Goal: Communication & Community: Answer question/provide support

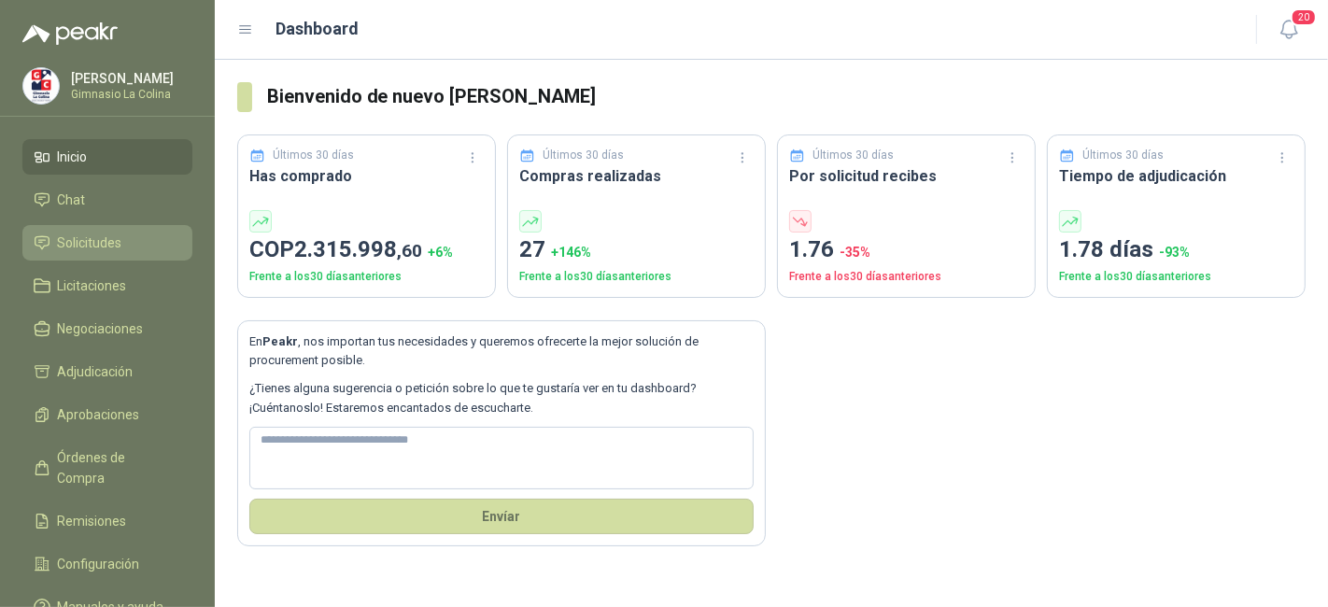
click at [138, 235] on li "Solicitudes" at bounding box center [108, 242] width 148 height 21
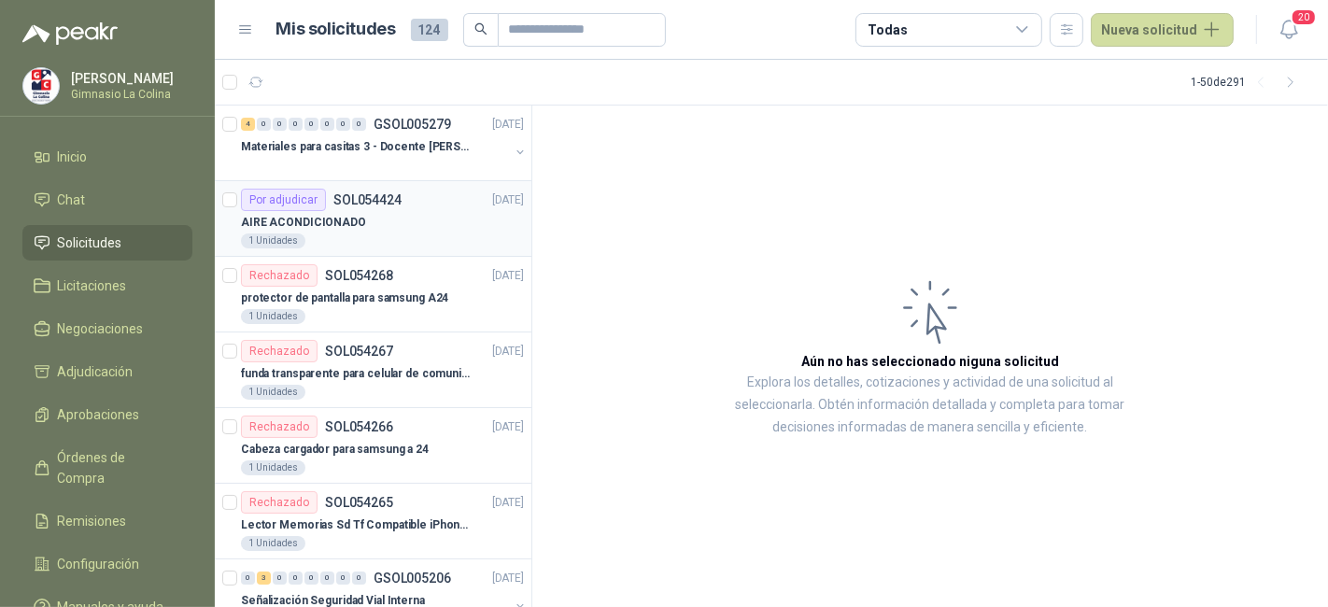
click at [449, 238] on div "1 Unidades" at bounding box center [382, 240] width 283 height 15
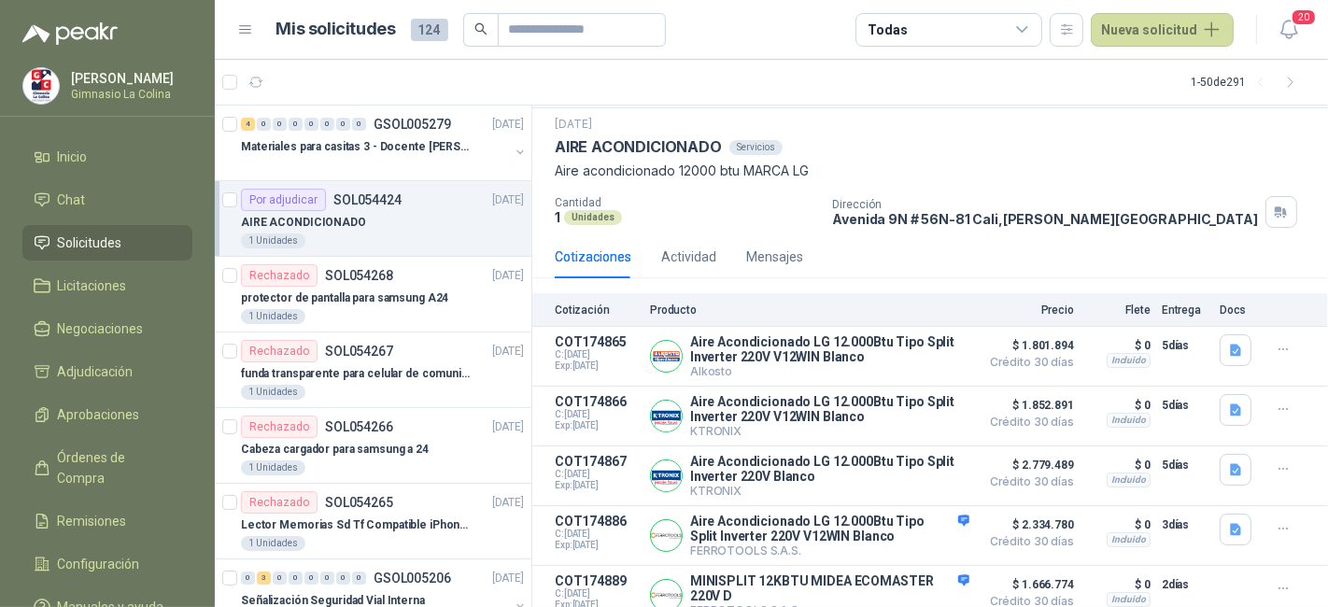
scroll to position [58, 0]
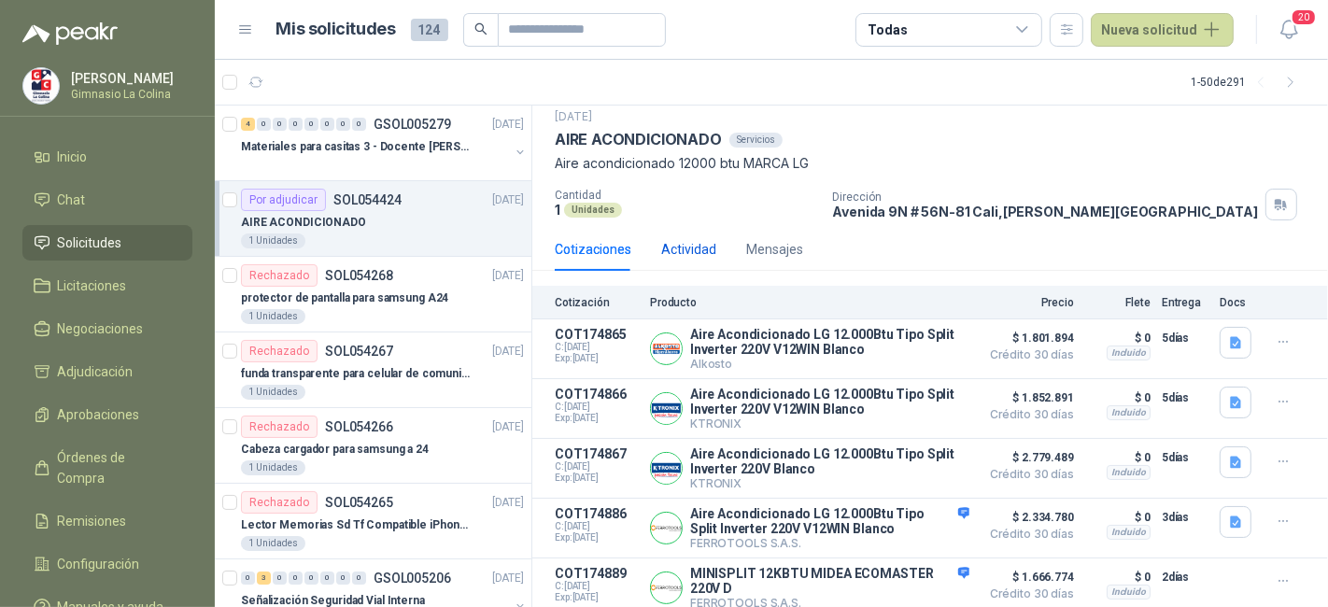
click at [674, 252] on div "Actividad" at bounding box center [688, 249] width 55 height 21
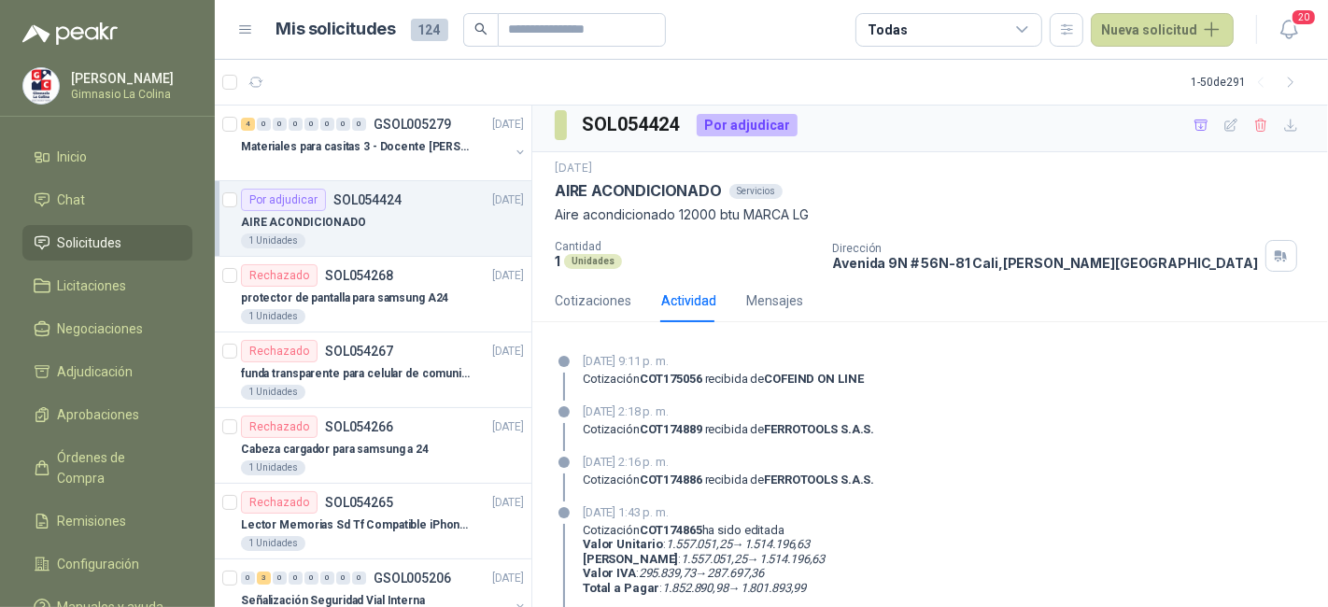
scroll to position [0, 0]
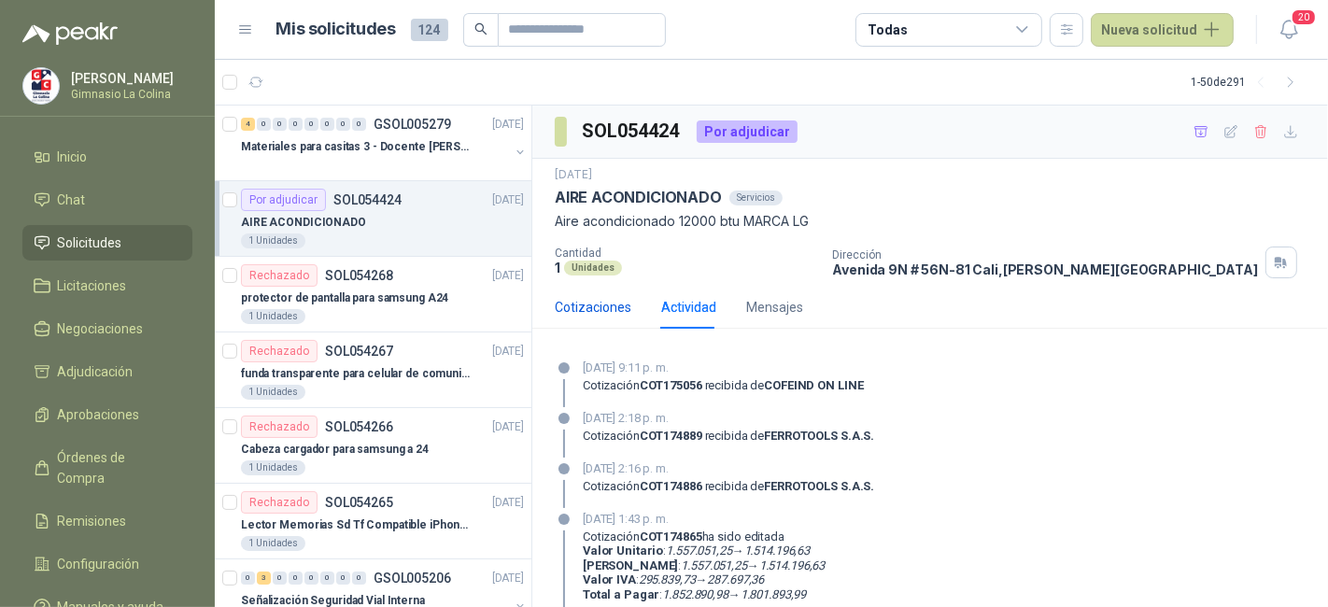
click at [595, 302] on div "Cotizaciones" at bounding box center [593, 307] width 77 height 21
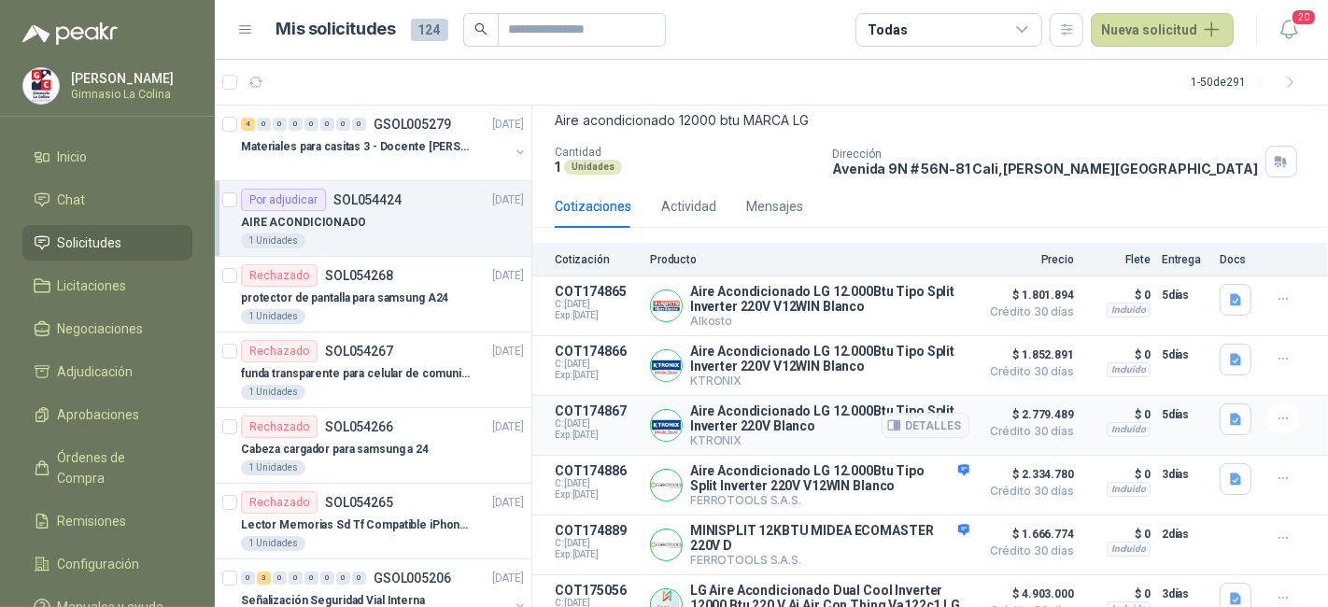
scroll to position [151, 0]
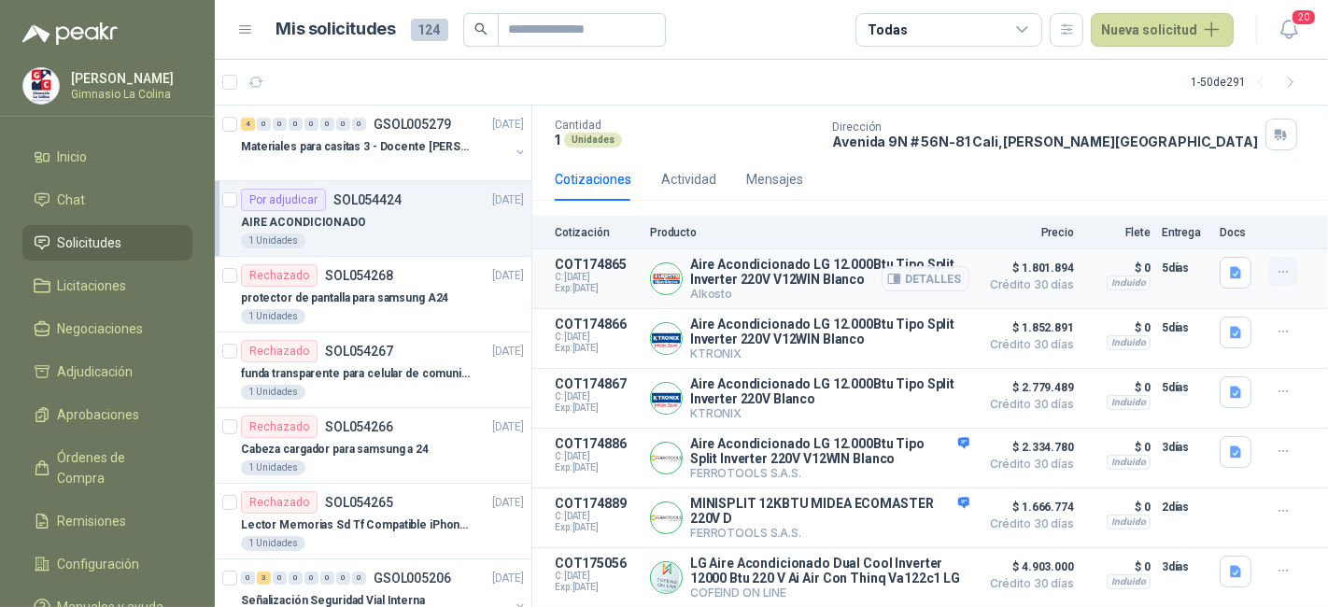
click at [1275, 264] on icon "button" at bounding box center [1283, 272] width 16 height 16
click at [1191, 176] on button "Añadir" at bounding box center [1245, 172] width 149 height 30
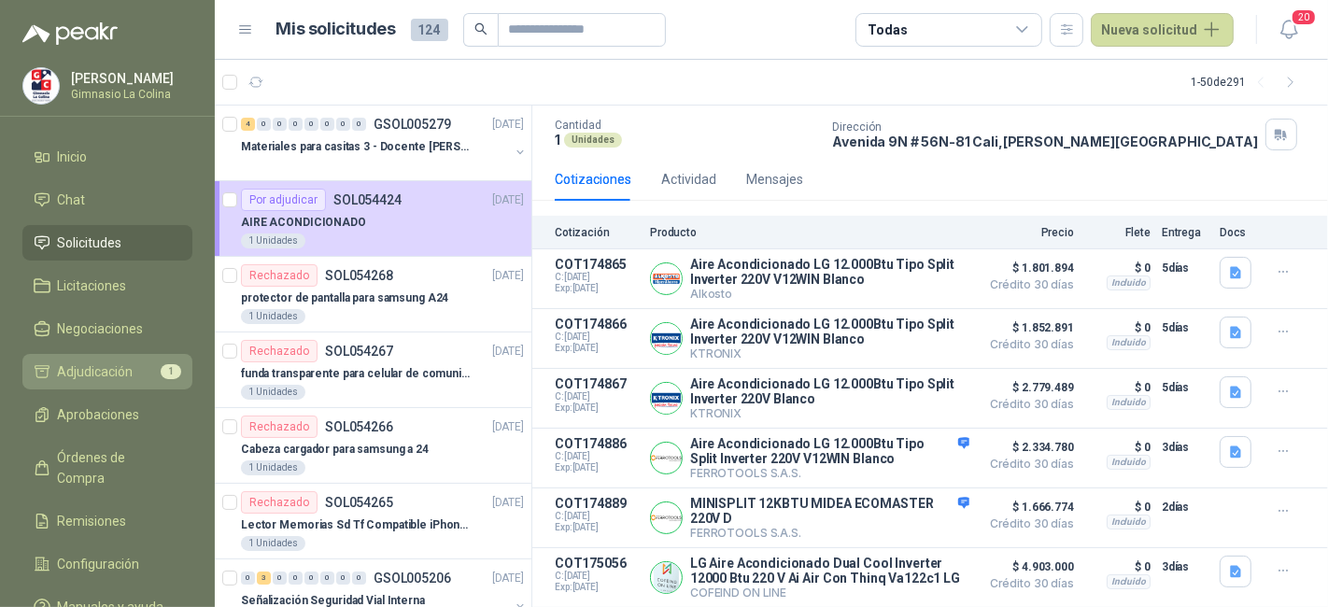
click at [160, 361] on li "Adjudicación 1" at bounding box center [108, 371] width 148 height 21
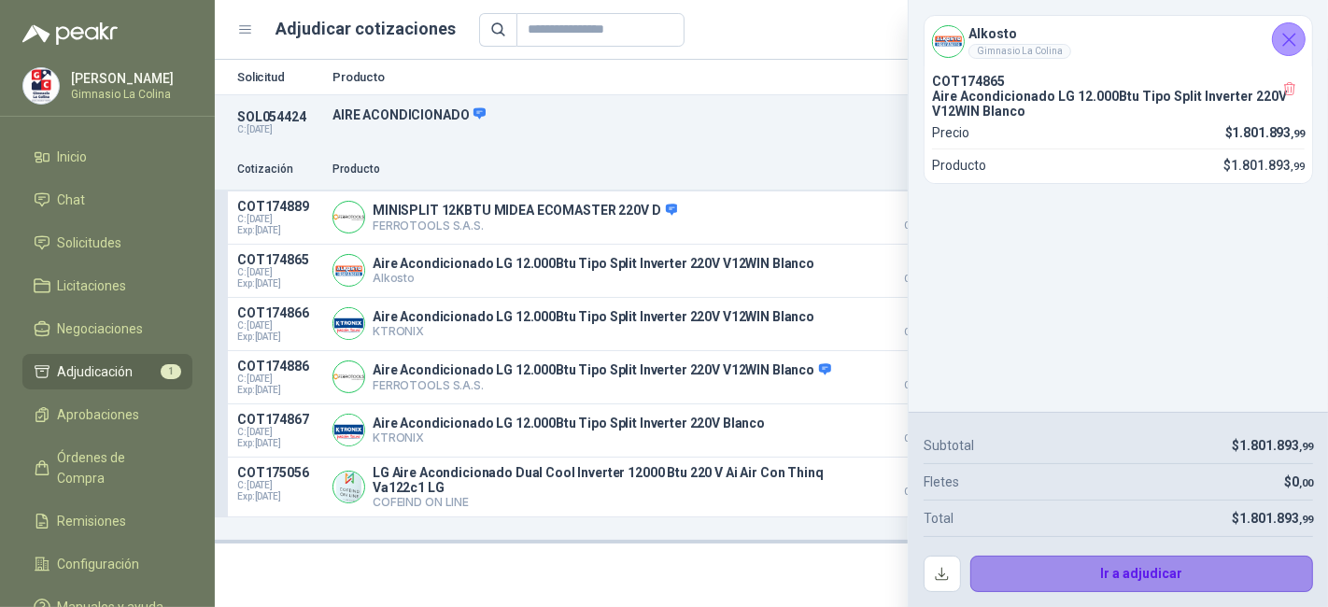
click at [1093, 572] on button "Ir a adjudicar" at bounding box center [1142, 574] width 344 height 37
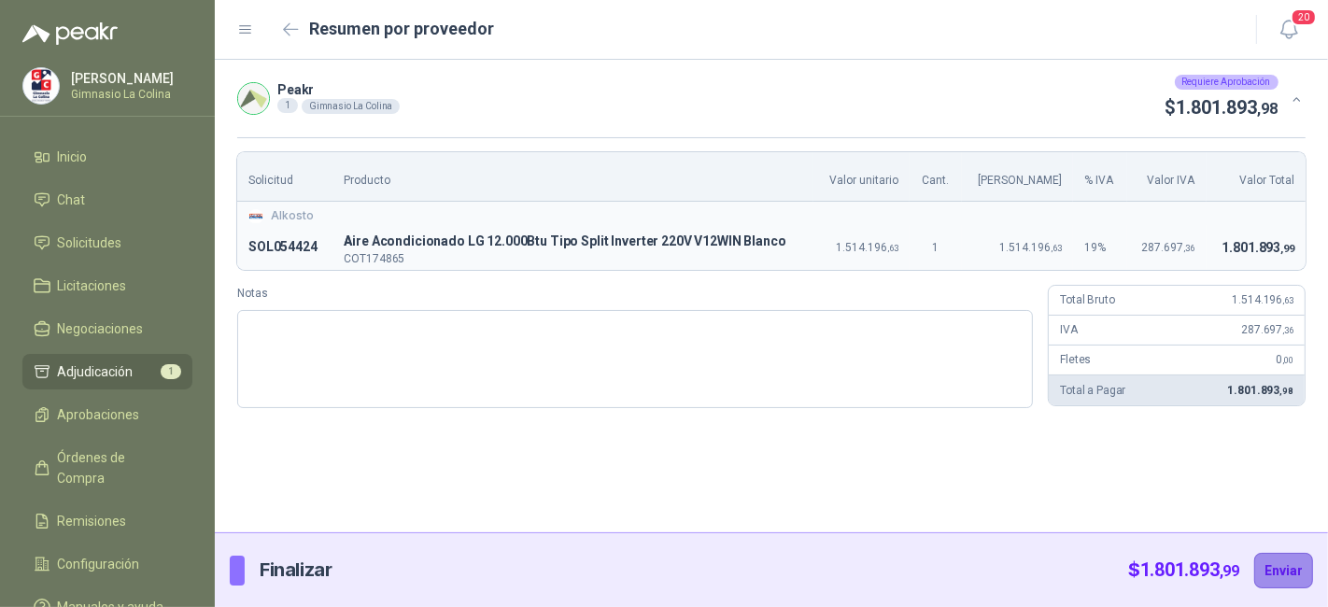
click at [1289, 562] on button "Enviar" at bounding box center [1283, 570] width 59 height 35
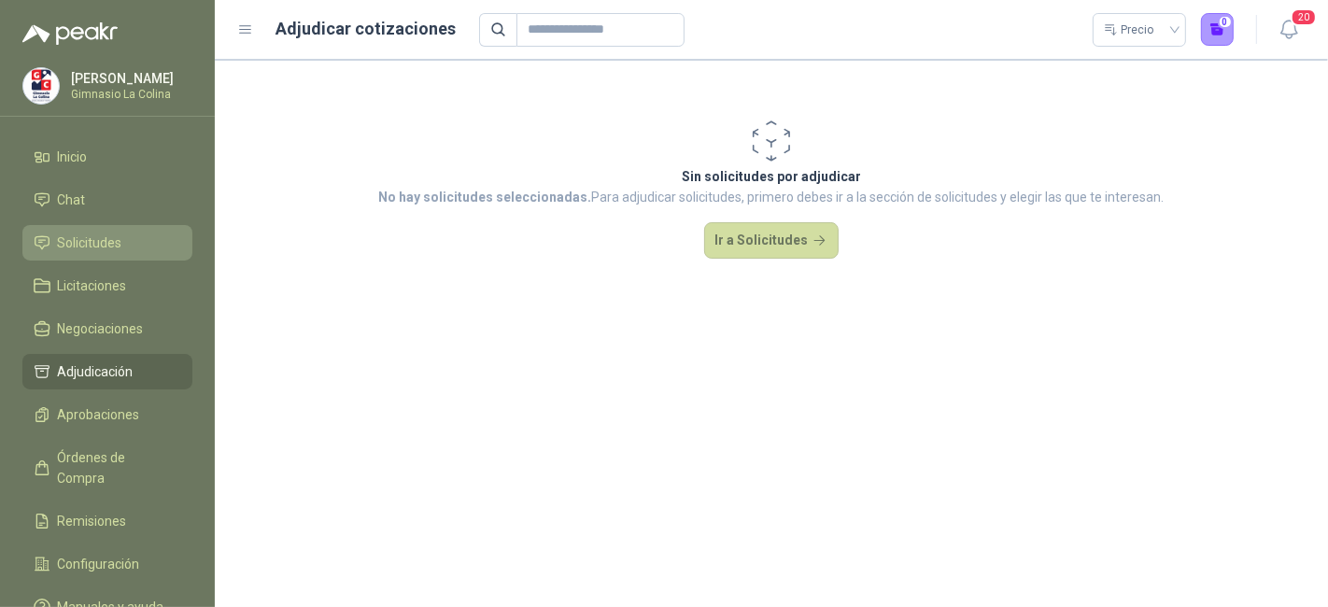
click at [109, 251] on span "Solicitudes" at bounding box center [90, 242] width 64 height 21
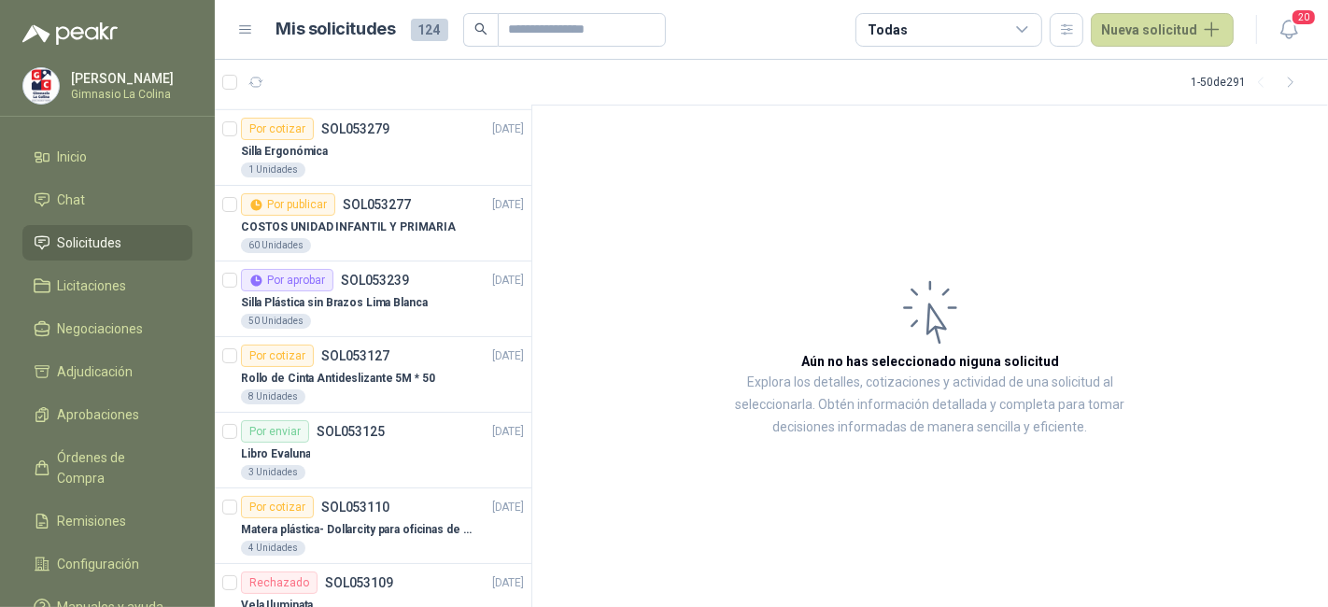
scroll to position [1112, 0]
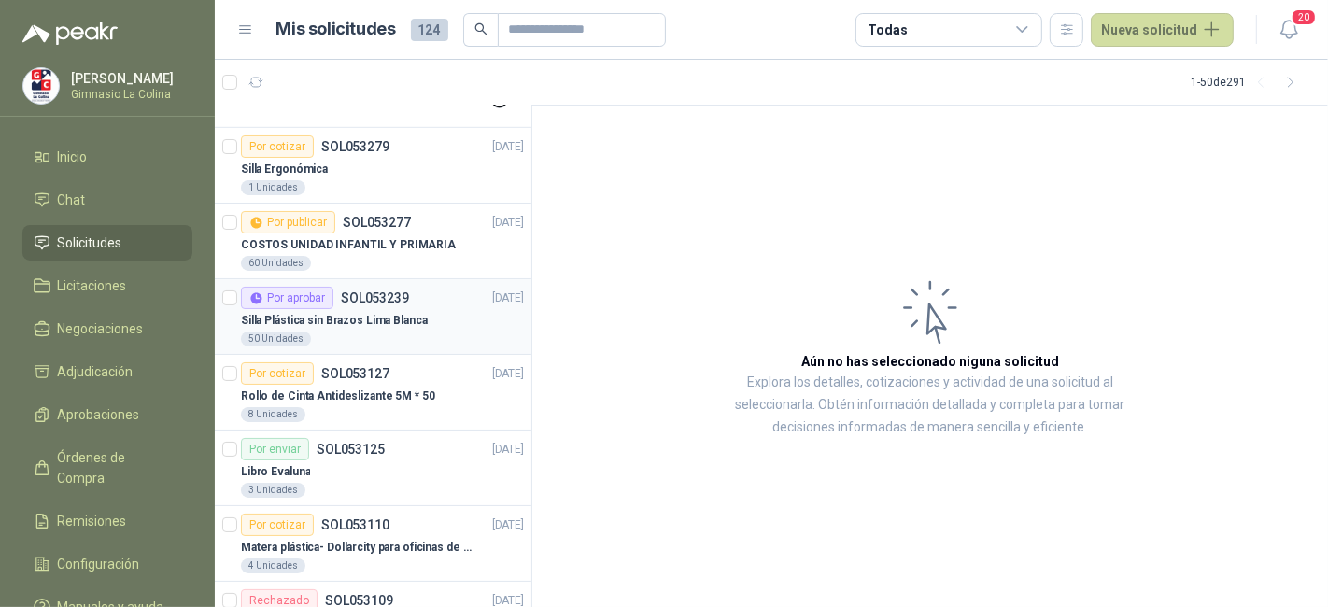
click at [415, 302] on div "Por aprobar SOL053239 [DATE]" at bounding box center [382, 298] width 283 height 22
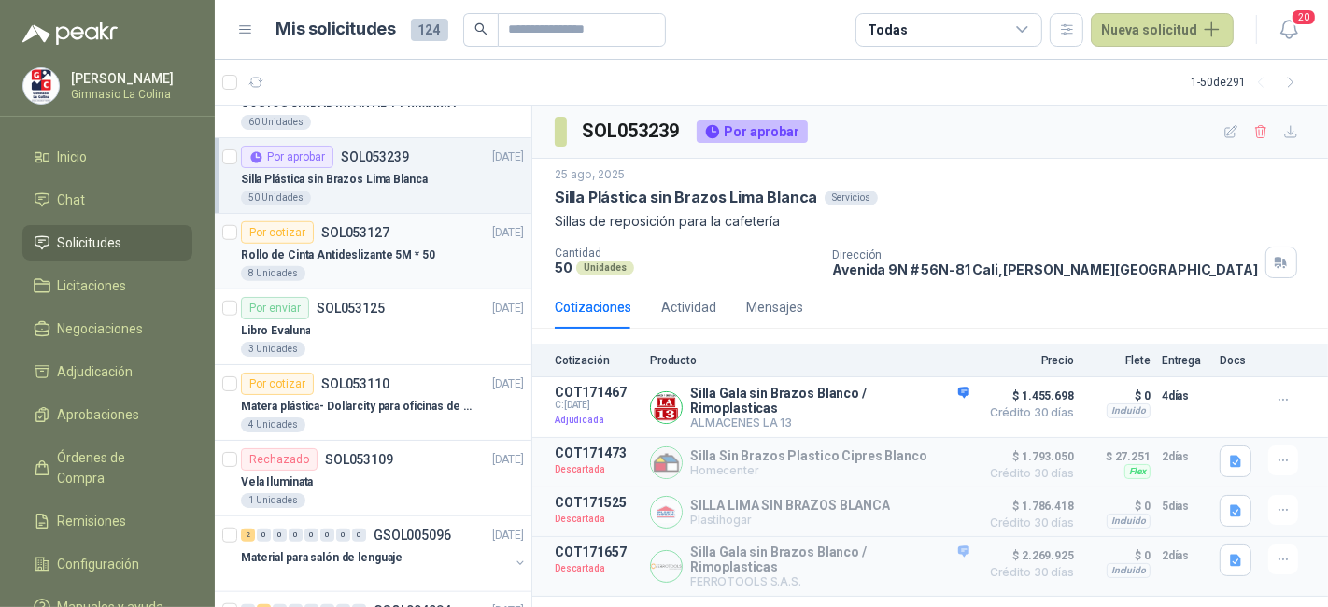
scroll to position [1257, 0]
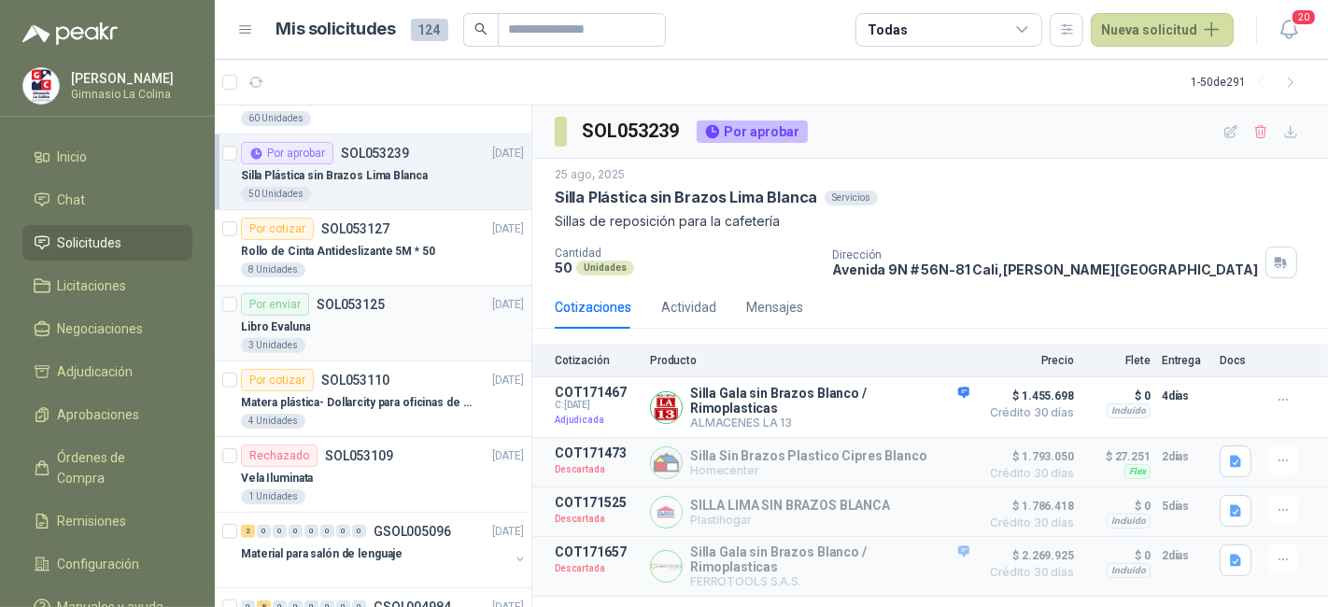
click at [427, 343] on div "3 Unidades" at bounding box center [382, 345] width 283 height 15
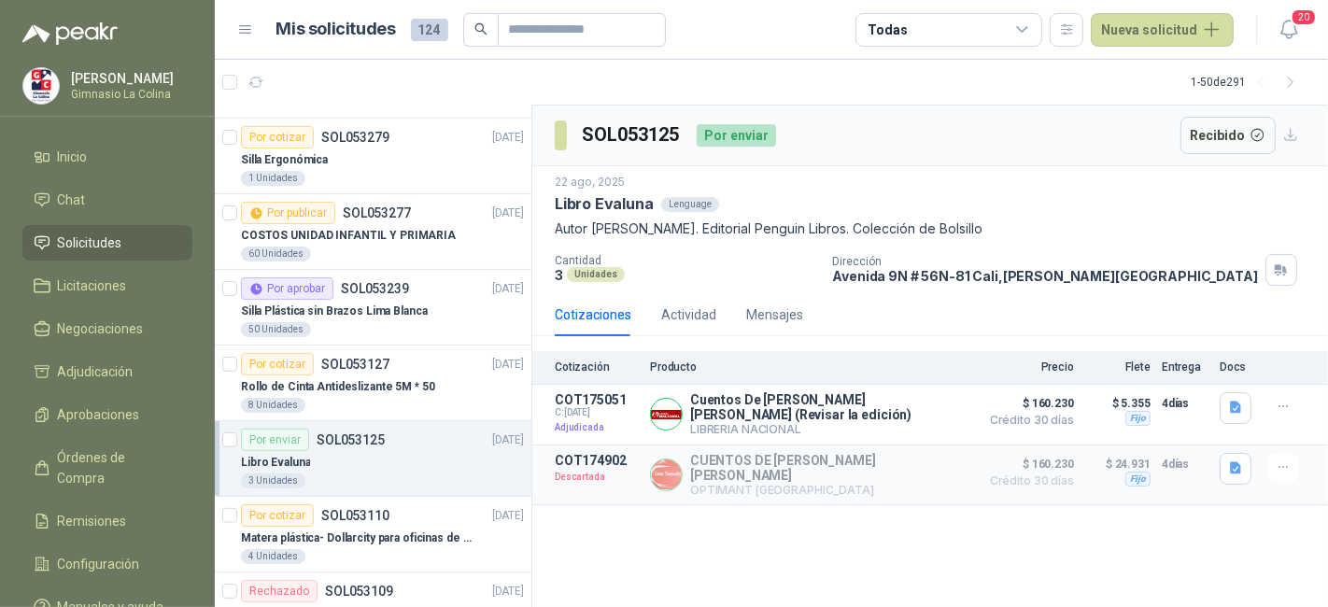
scroll to position [1120, 0]
click at [427, 389] on div "Rollo de Cinta Antideslizante 5M * 50" at bounding box center [382, 387] width 283 height 22
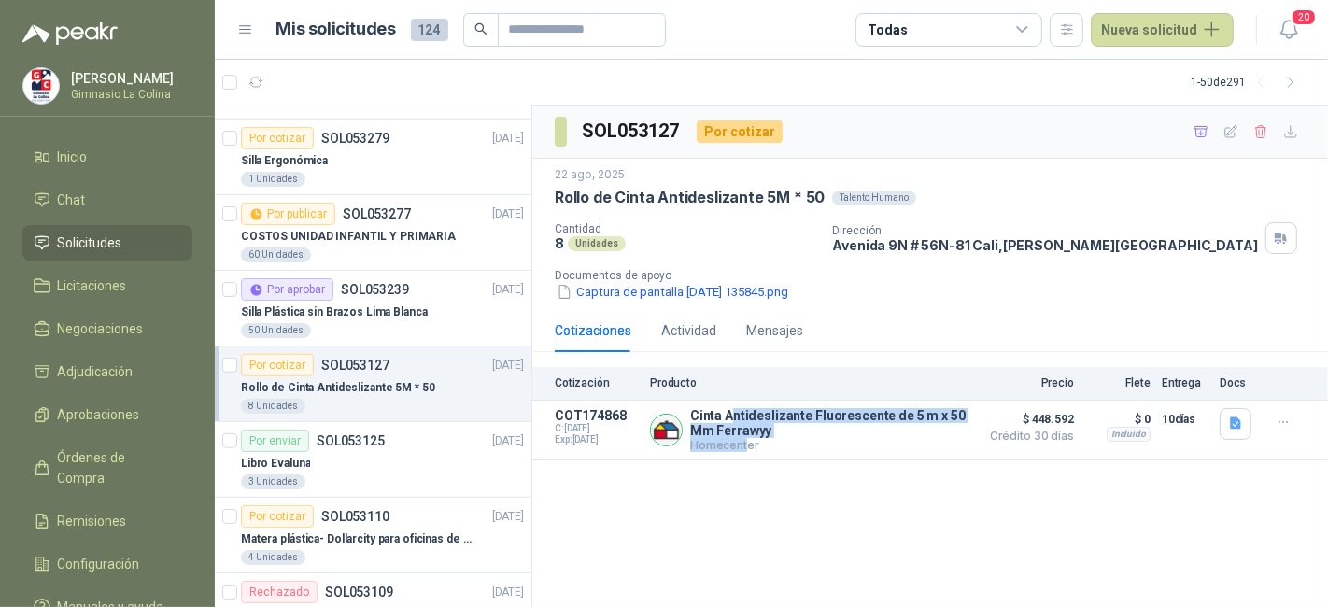
drag, startPoint x: 729, startPoint y: 408, endPoint x: 744, endPoint y: 564, distance: 156.6
click at [744, 564] on div "SOL053127 Por cotizar [DATE] Rollo de Cinta Antideslizante 5M * 50 Talento Huma…" at bounding box center [929, 357] width 795 height 502
click at [934, 437] on button "Detalles" at bounding box center [925, 429] width 88 height 25
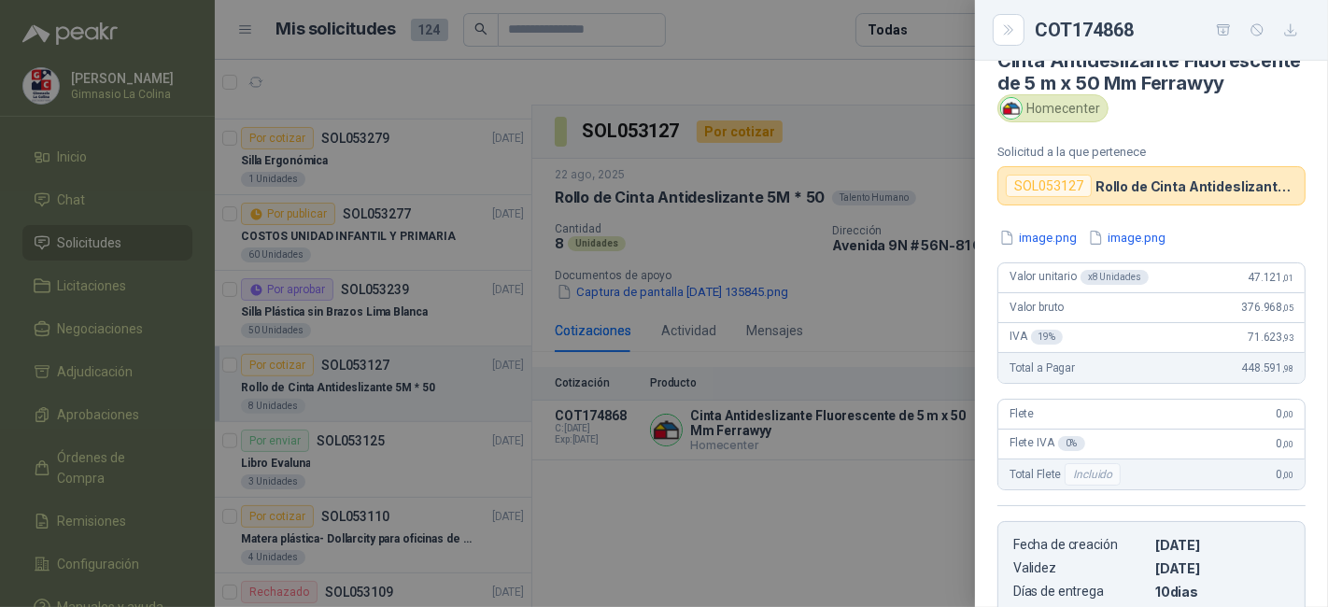
scroll to position [33, 0]
click at [1047, 248] on button "image.png" at bounding box center [1037, 239] width 81 height 20
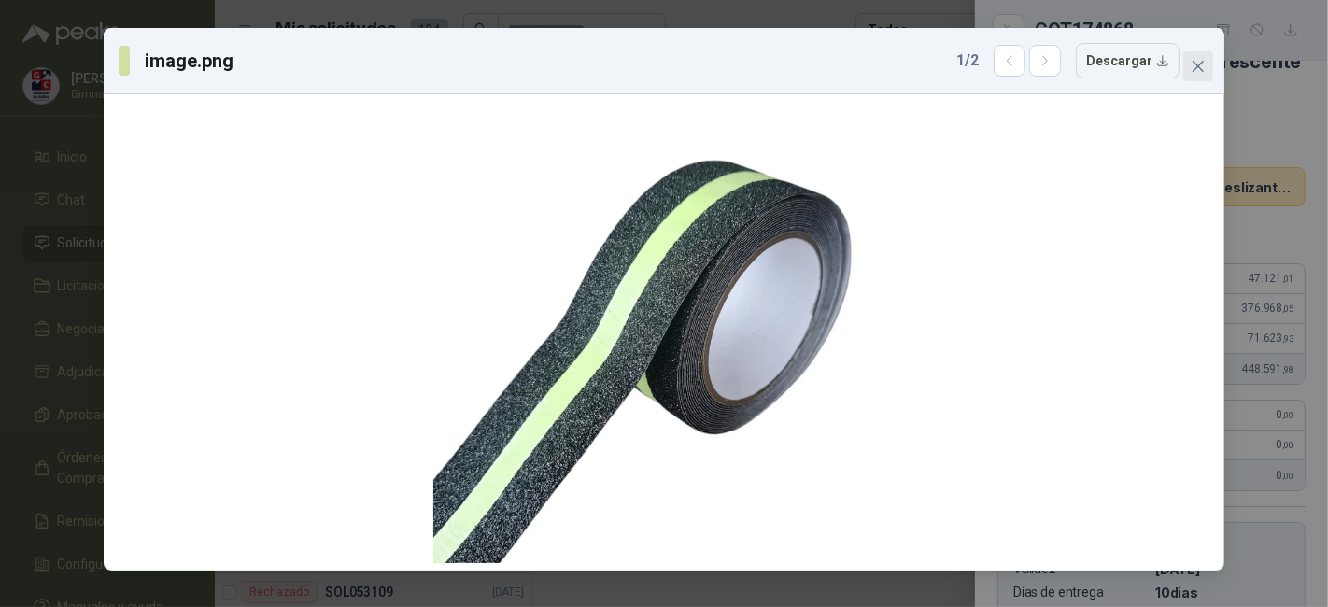
click at [1194, 73] on icon "close" at bounding box center [1197, 66] width 15 height 15
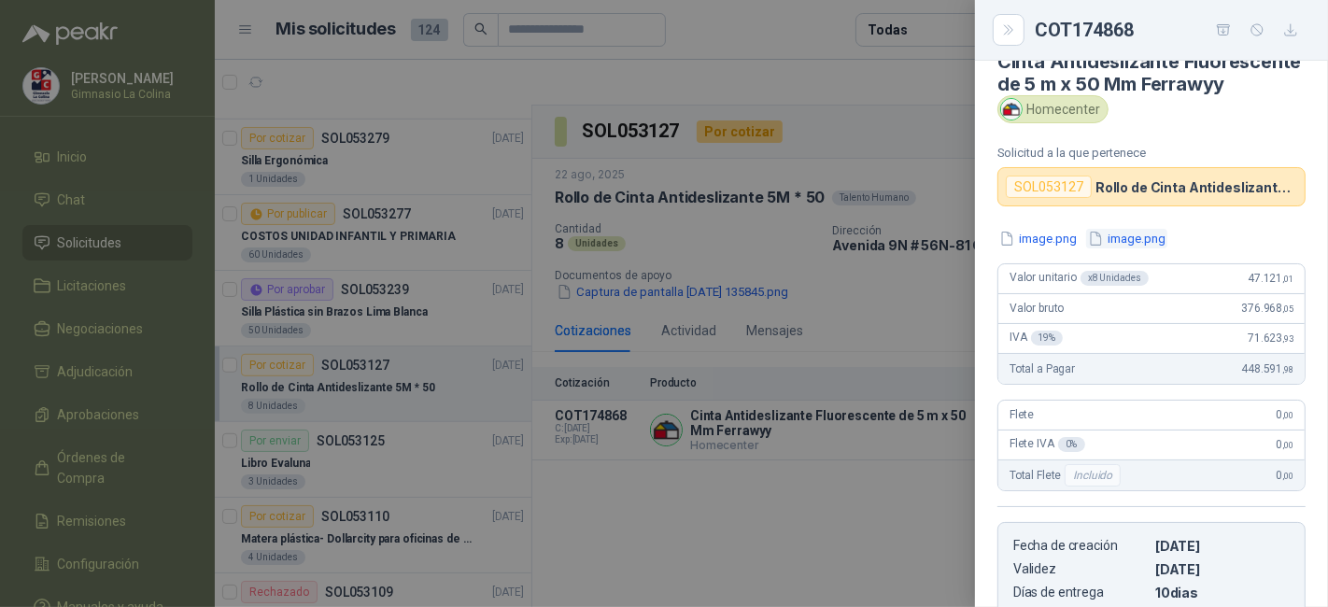
click at [1152, 248] on button "image.png" at bounding box center [1126, 239] width 81 height 20
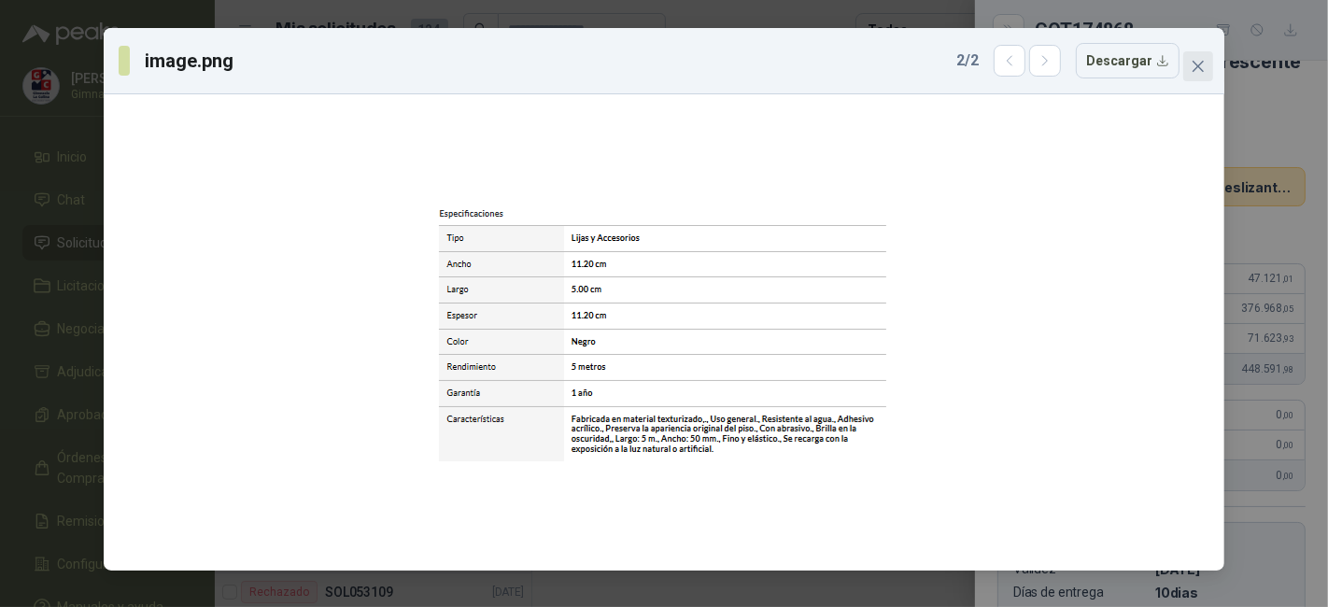
click at [1208, 51] on button "Close" at bounding box center [1198, 66] width 30 height 30
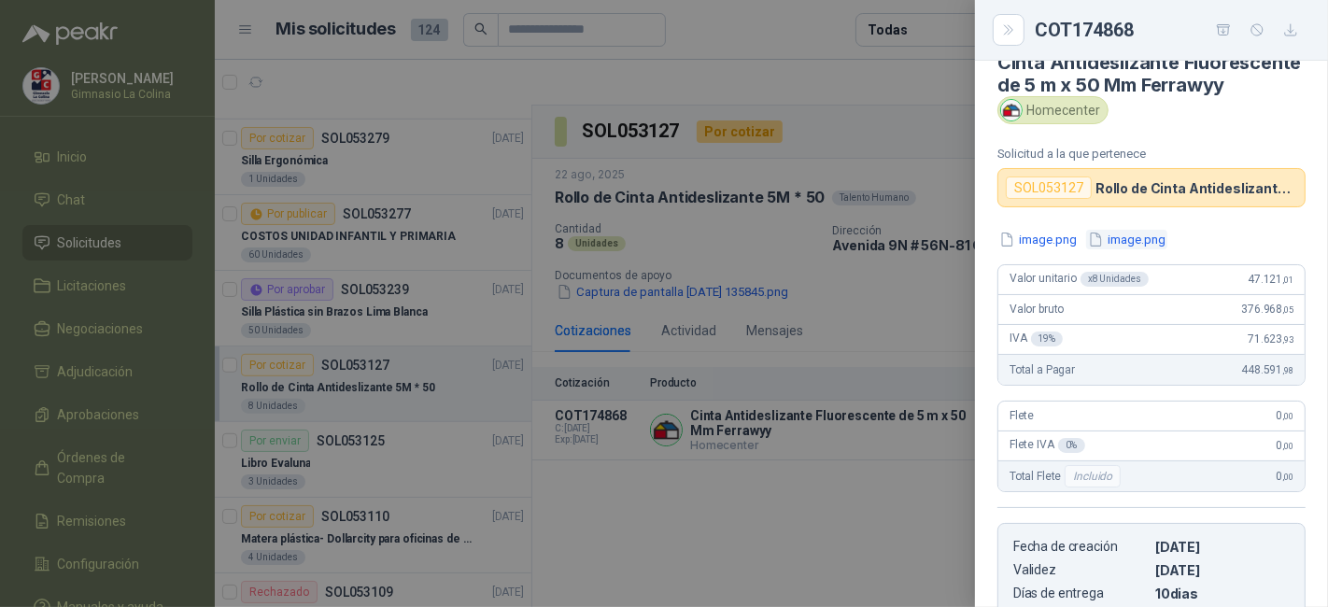
scroll to position [0, 0]
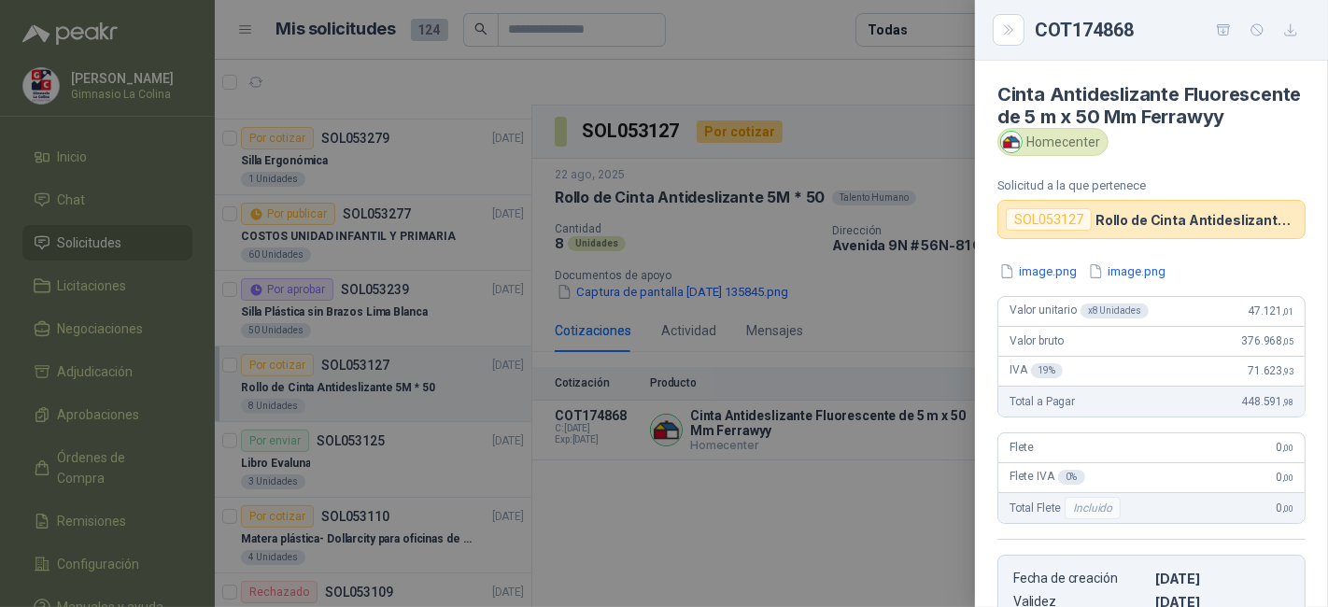
click at [922, 241] on div at bounding box center [664, 303] width 1328 height 607
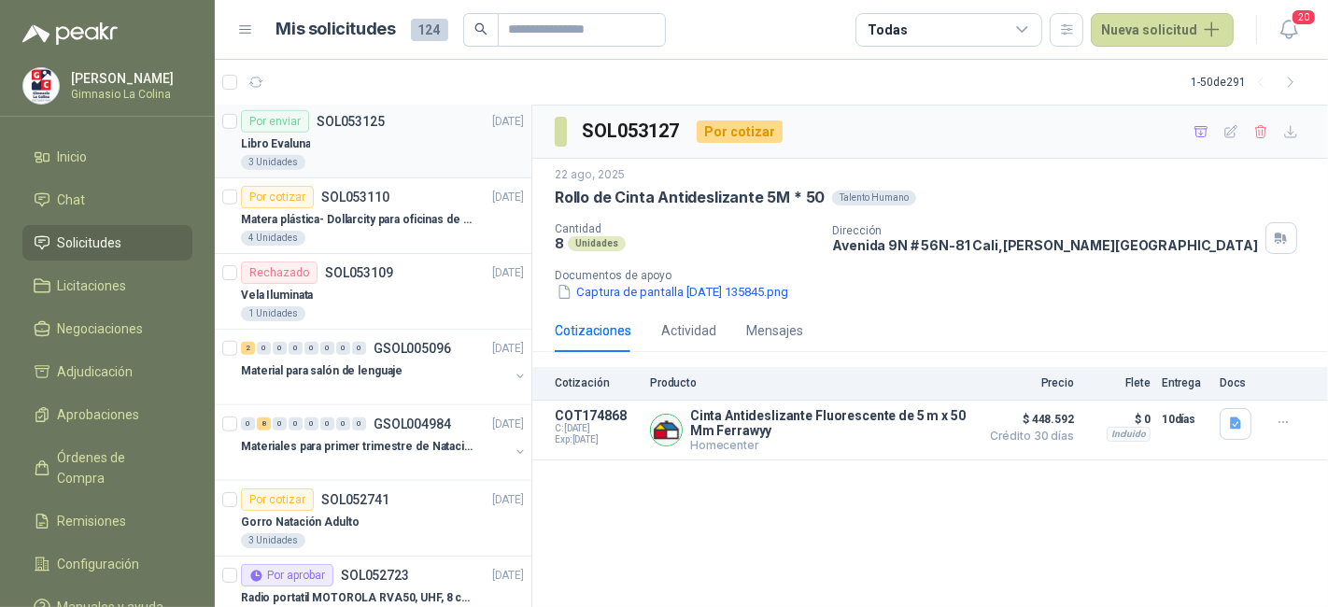
scroll to position [1445, 0]
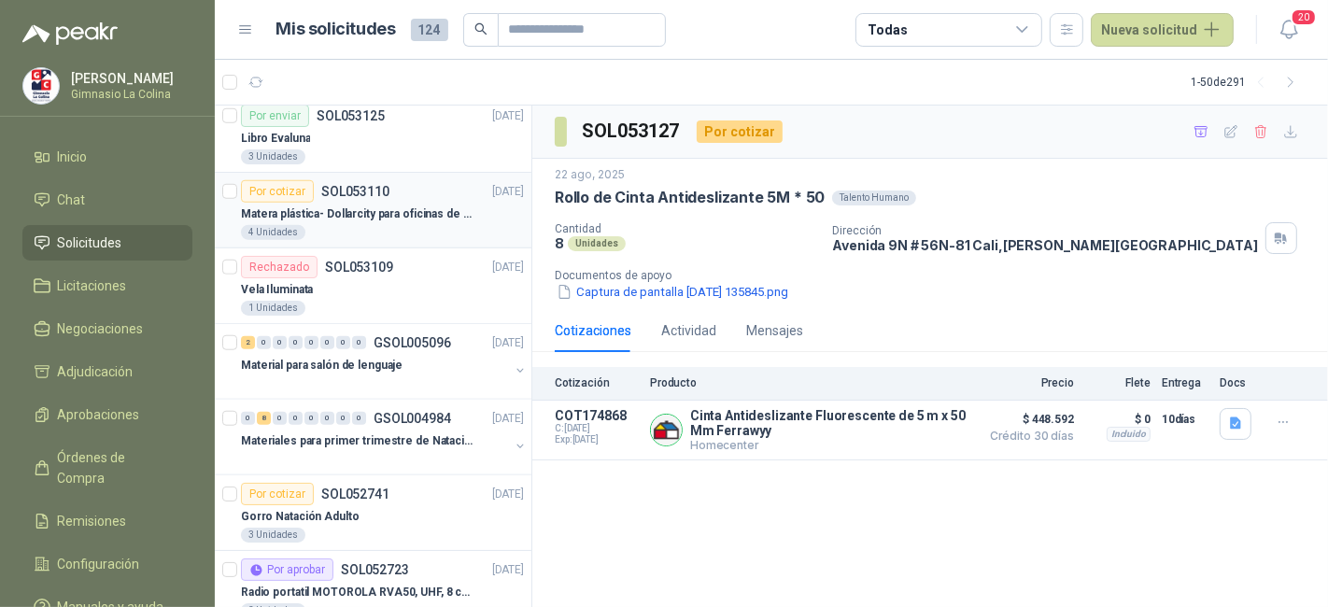
click at [438, 225] on div "4 Unidades" at bounding box center [382, 232] width 283 height 15
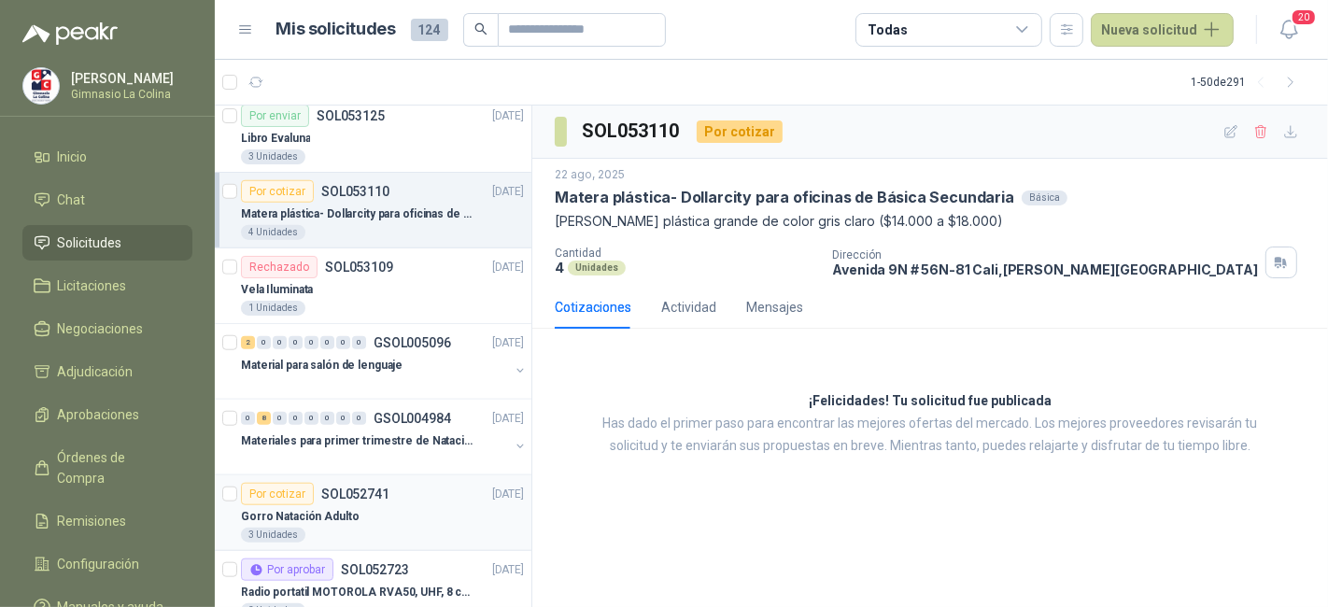
click at [373, 505] on div "Gorro Natación Adulto" at bounding box center [382, 516] width 283 height 22
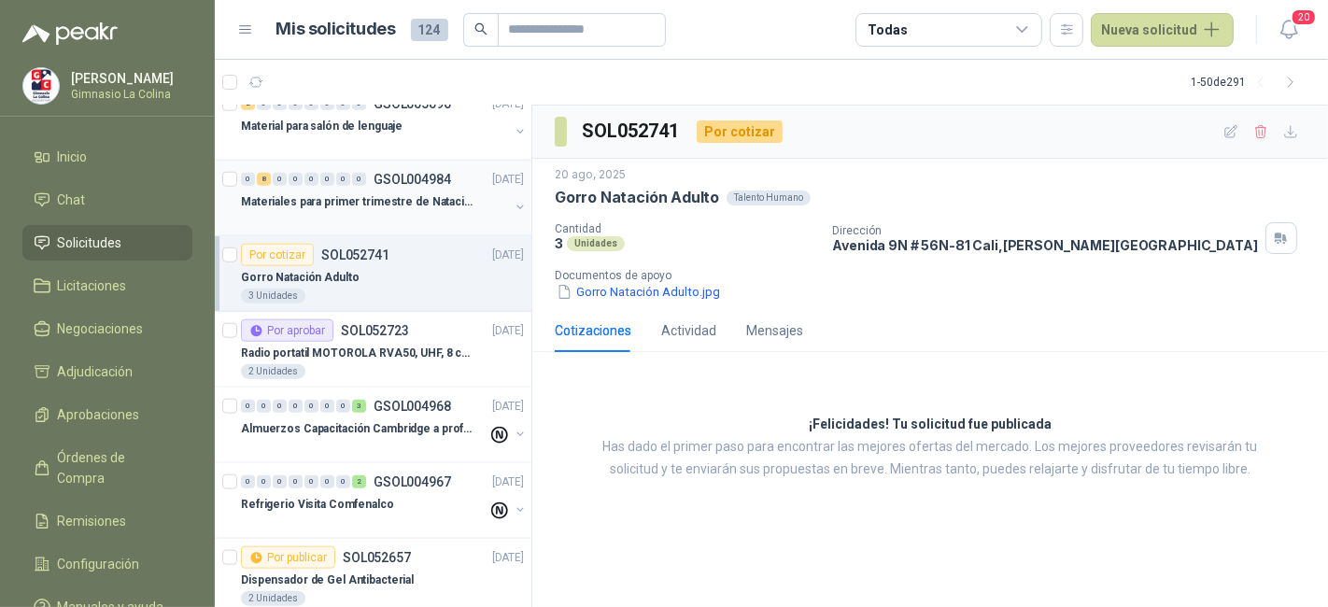
scroll to position [1711, 0]
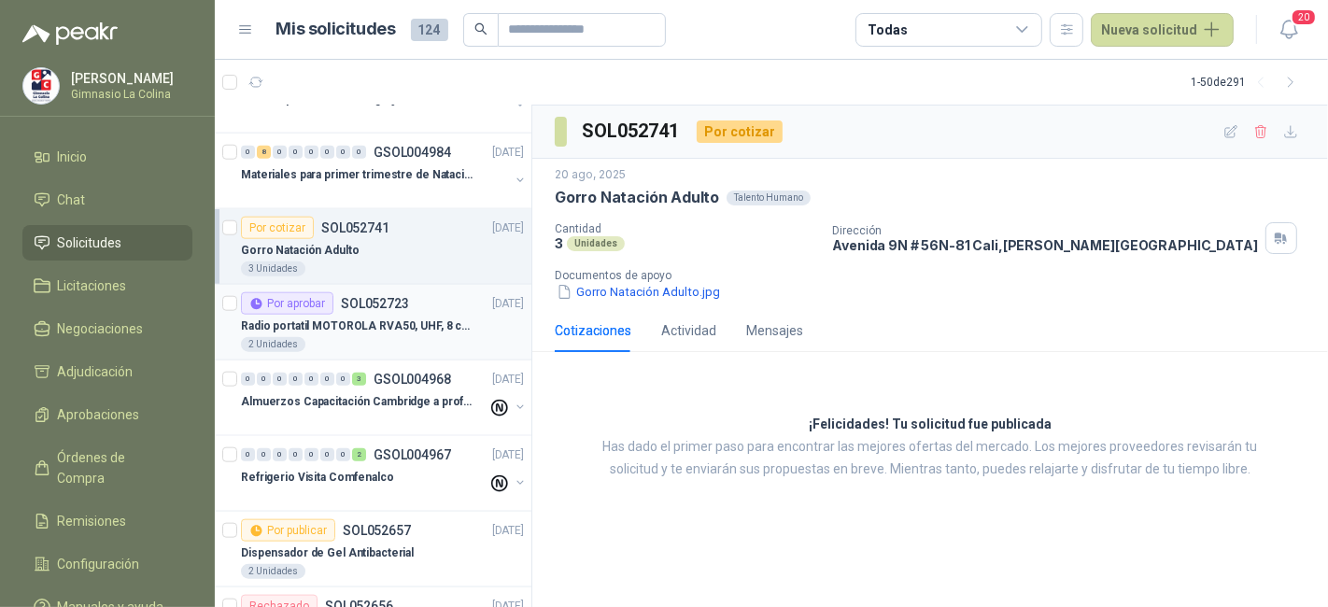
click at [421, 337] on div "2 Unidades" at bounding box center [382, 344] width 283 height 15
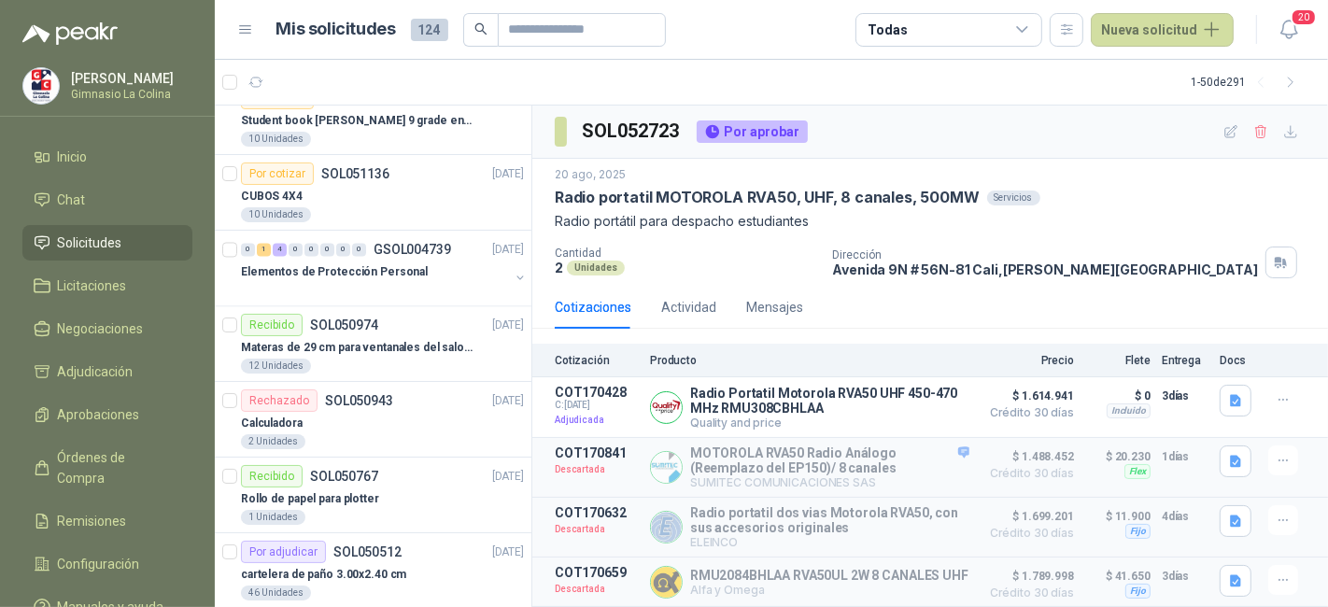
scroll to position [3123, 0]
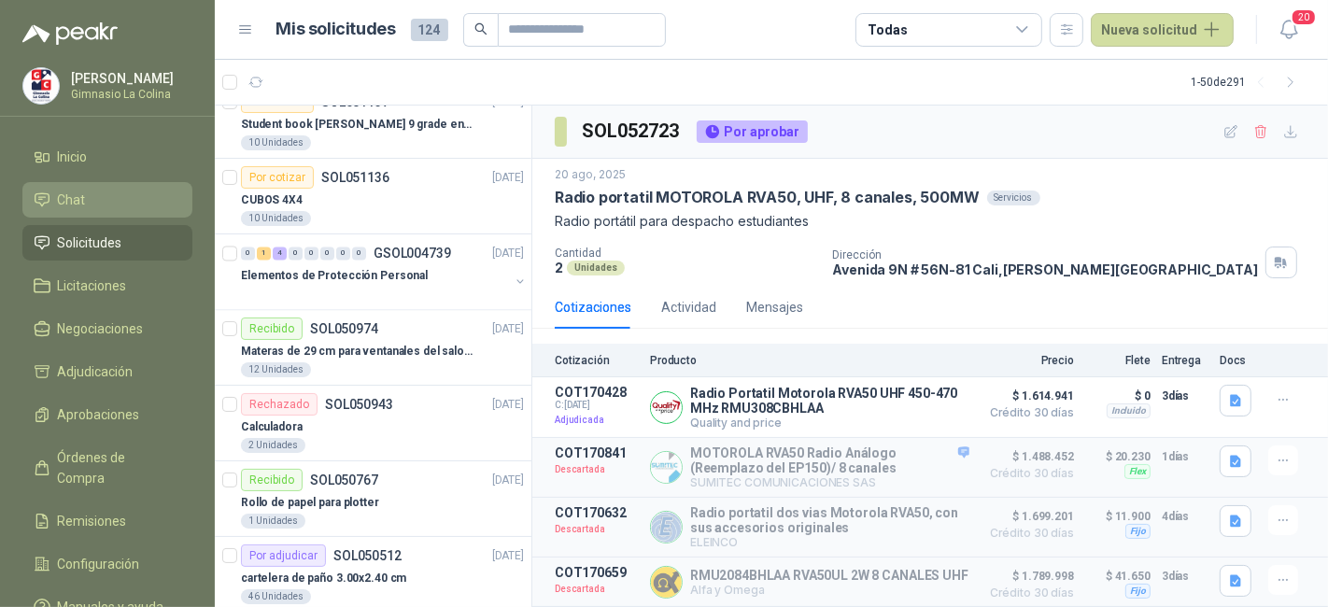
click at [85, 201] on li "Chat" at bounding box center [108, 200] width 148 height 21
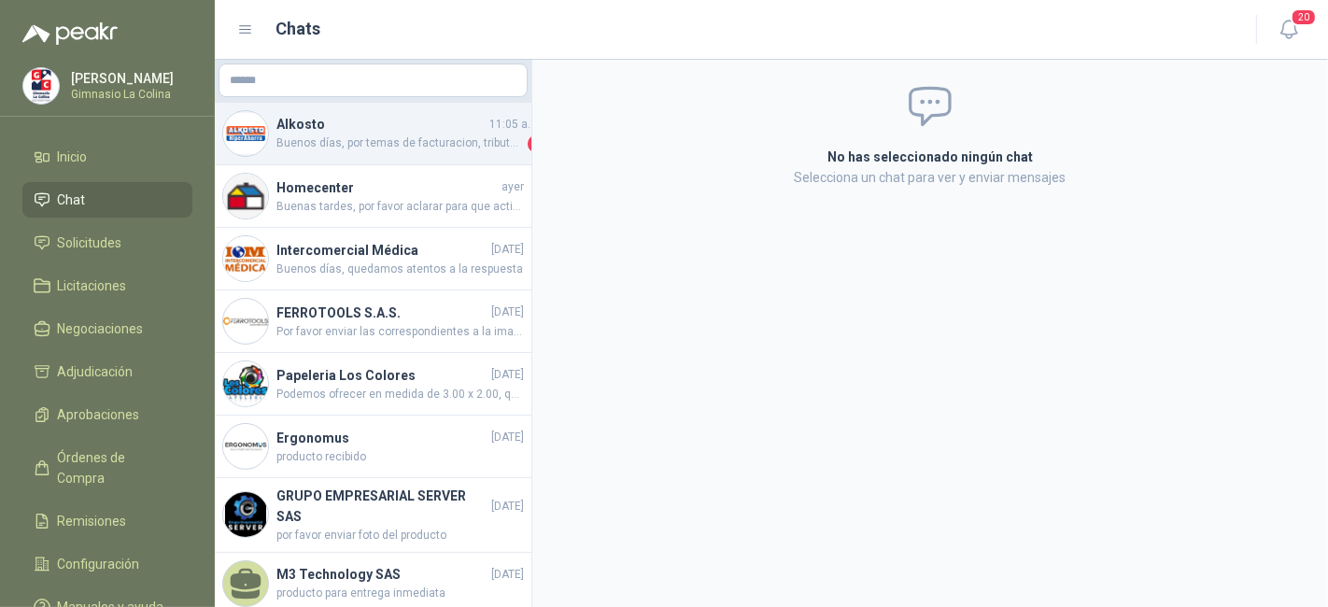
click at [377, 114] on h4 "Alkosto" at bounding box center [380, 124] width 209 height 21
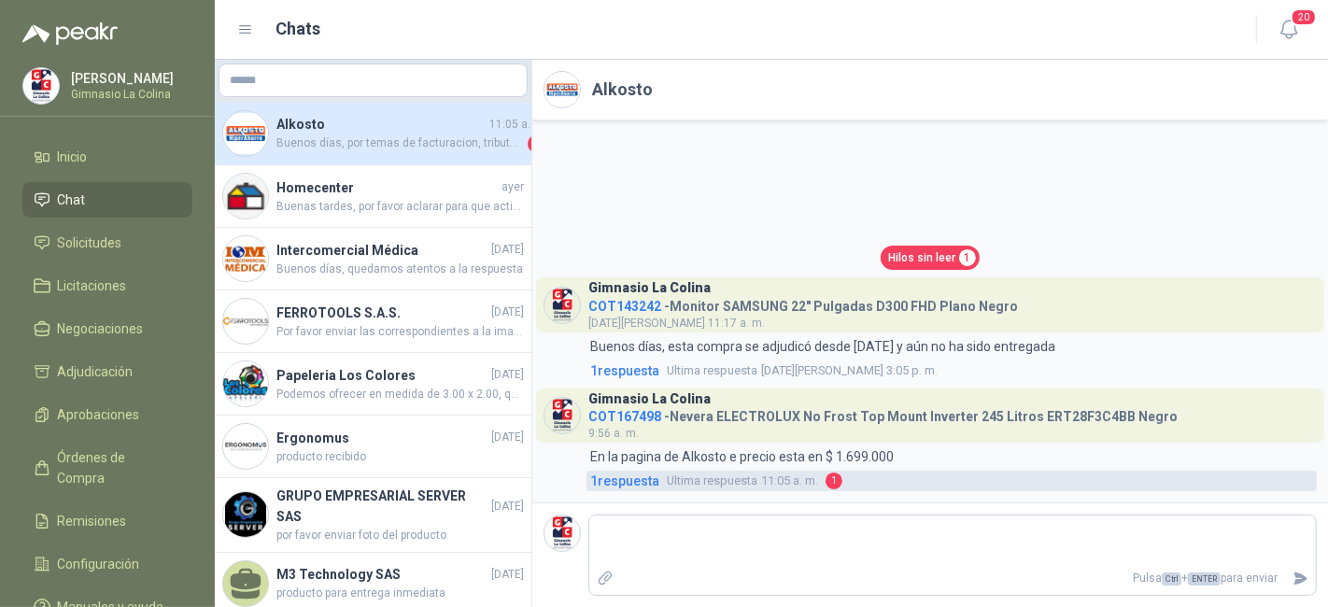
click at [644, 479] on span "1 respuesta" at bounding box center [624, 481] width 69 height 21
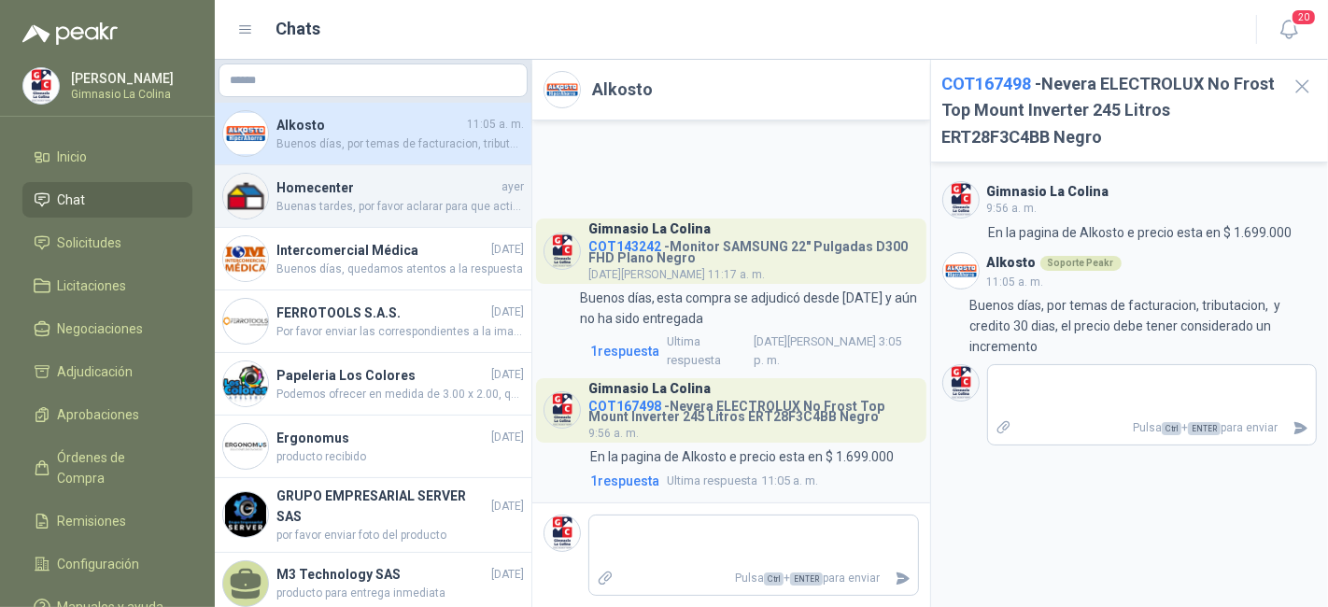
click at [429, 172] on div "Homecenter [DATE] Buenas tardes, por favor aclarar para que actividad necesitan…" at bounding box center [373, 196] width 317 height 63
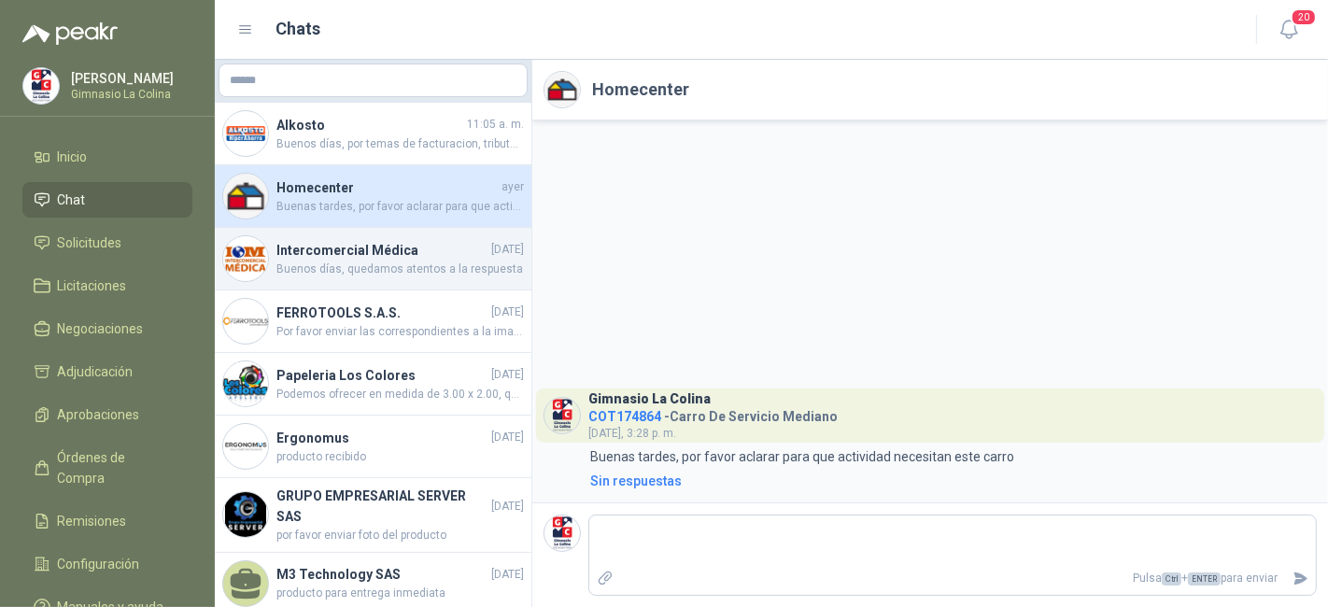
click at [442, 260] on span "Buenos días, quedamos atentos a la respuesta" at bounding box center [399, 269] width 247 height 18
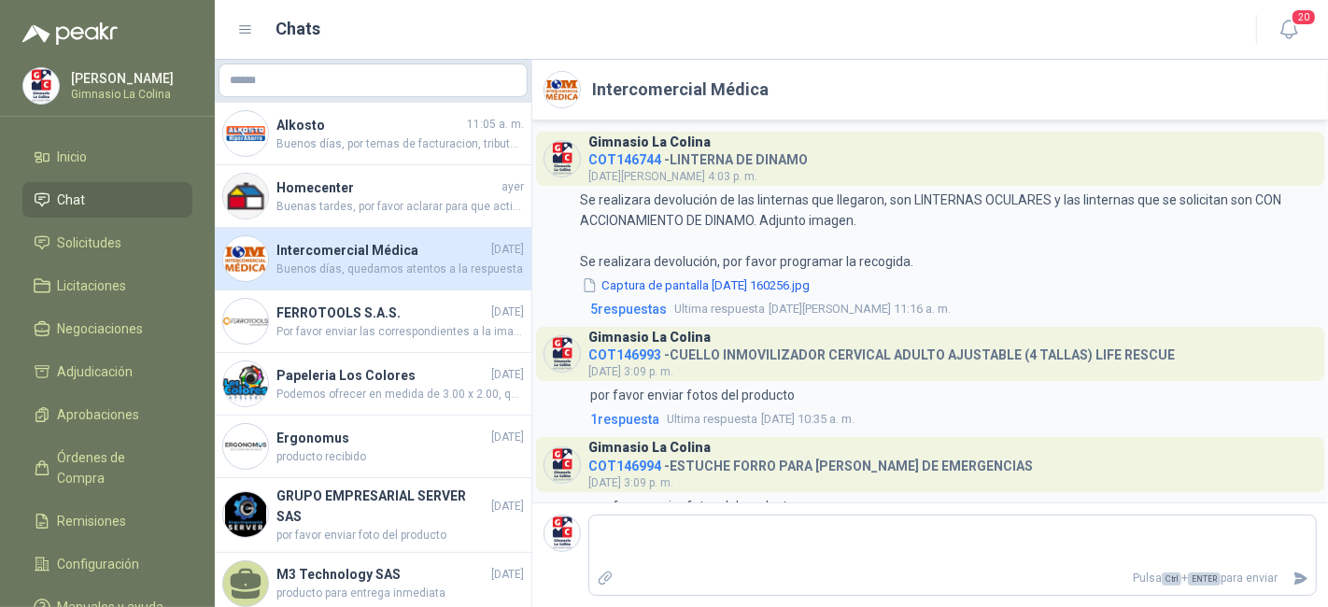
scroll to position [162, 0]
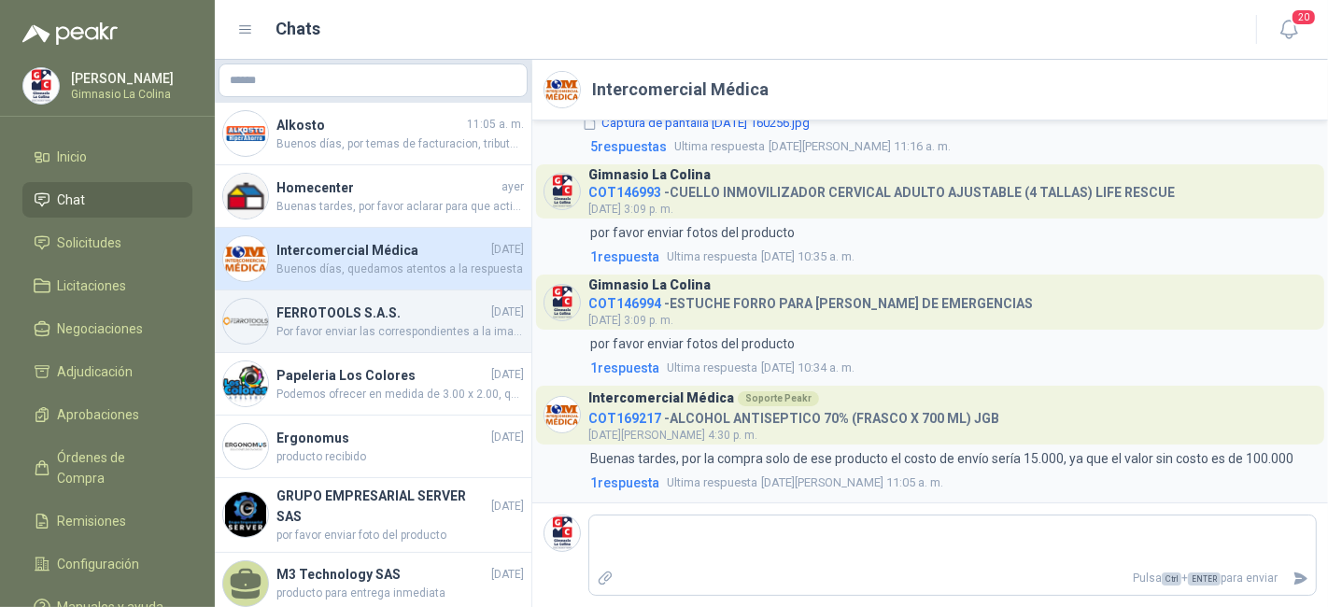
click at [402, 317] on h4 "FERROTOOLS S.A.S." at bounding box center [381, 313] width 211 height 21
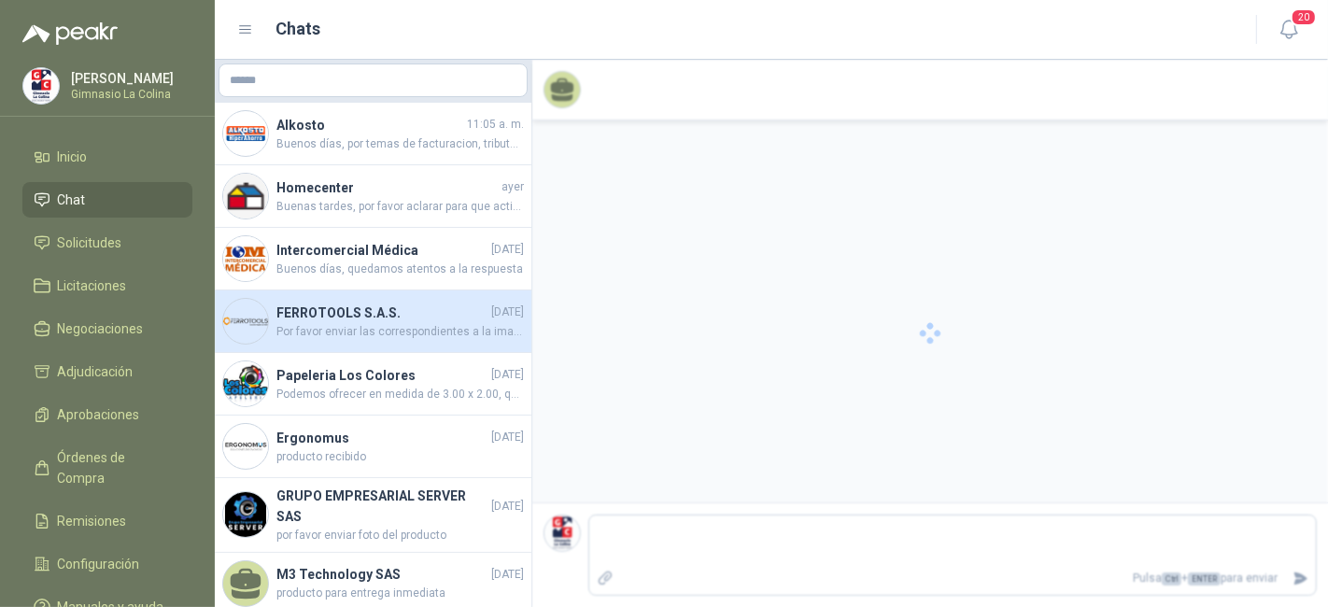
scroll to position [549, 0]
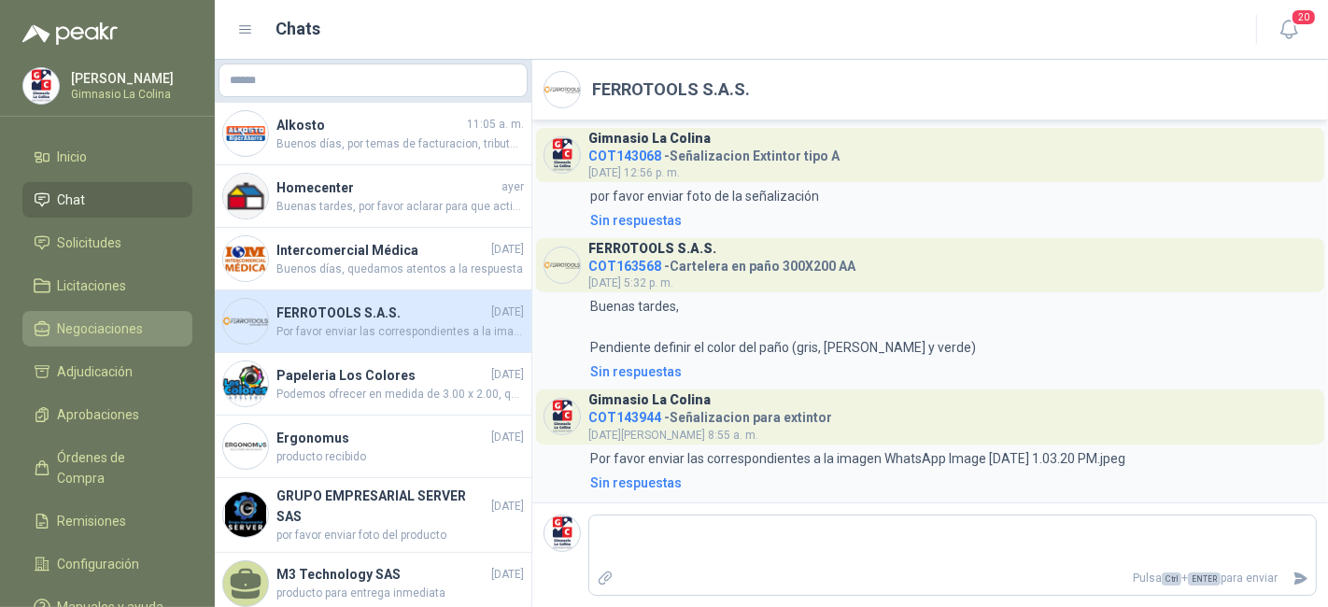
click at [143, 330] on span "Negociaciones" at bounding box center [101, 328] width 86 height 21
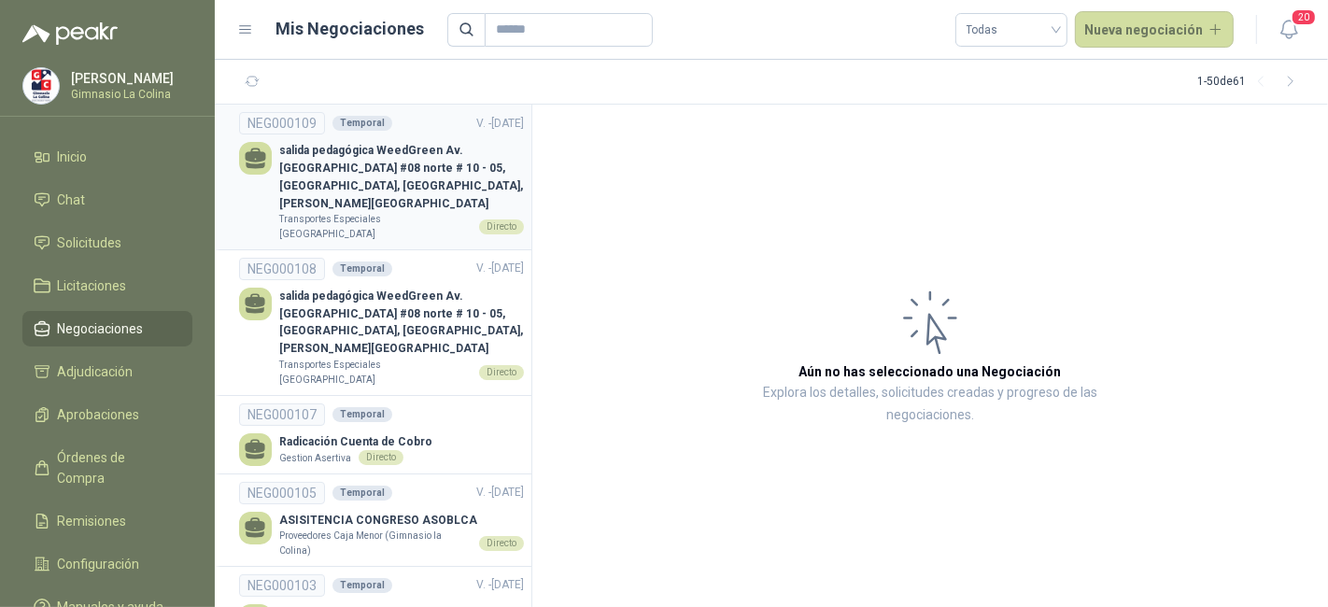
click at [386, 139] on link "NEG000109 Temporal V. - [DATE] salida pedagógica WeedGreen Av. Colombia #08 nor…" at bounding box center [381, 177] width 285 height 130
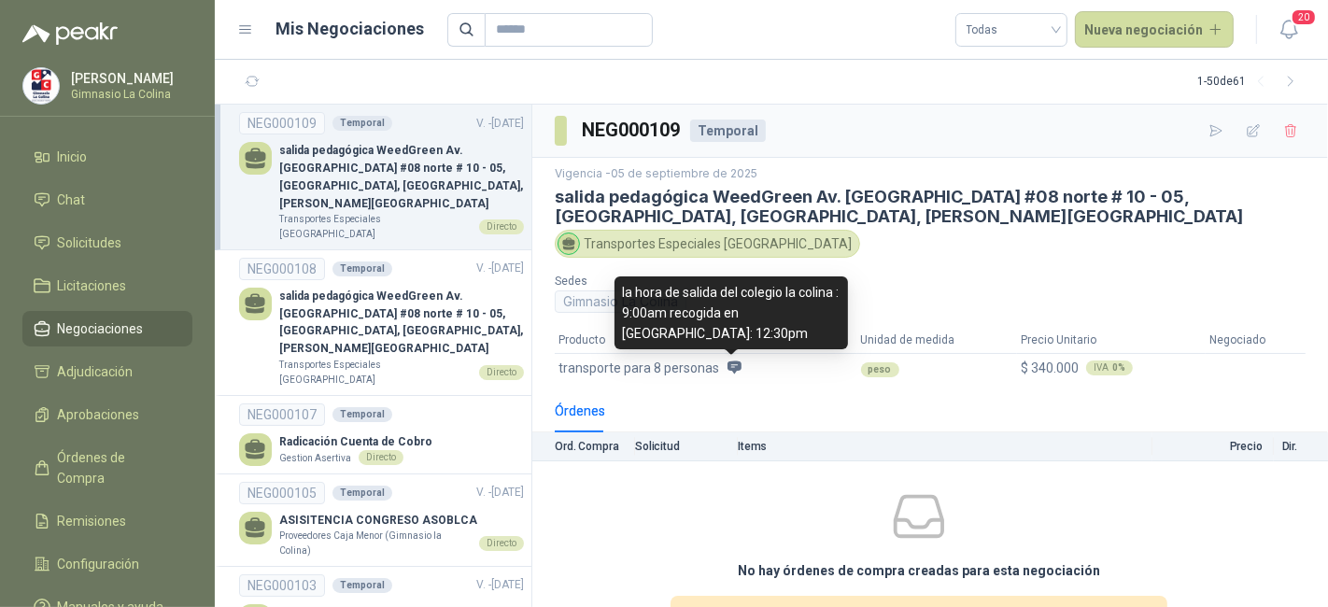
click at [734, 369] on icon at bounding box center [734, 366] width 14 height 13
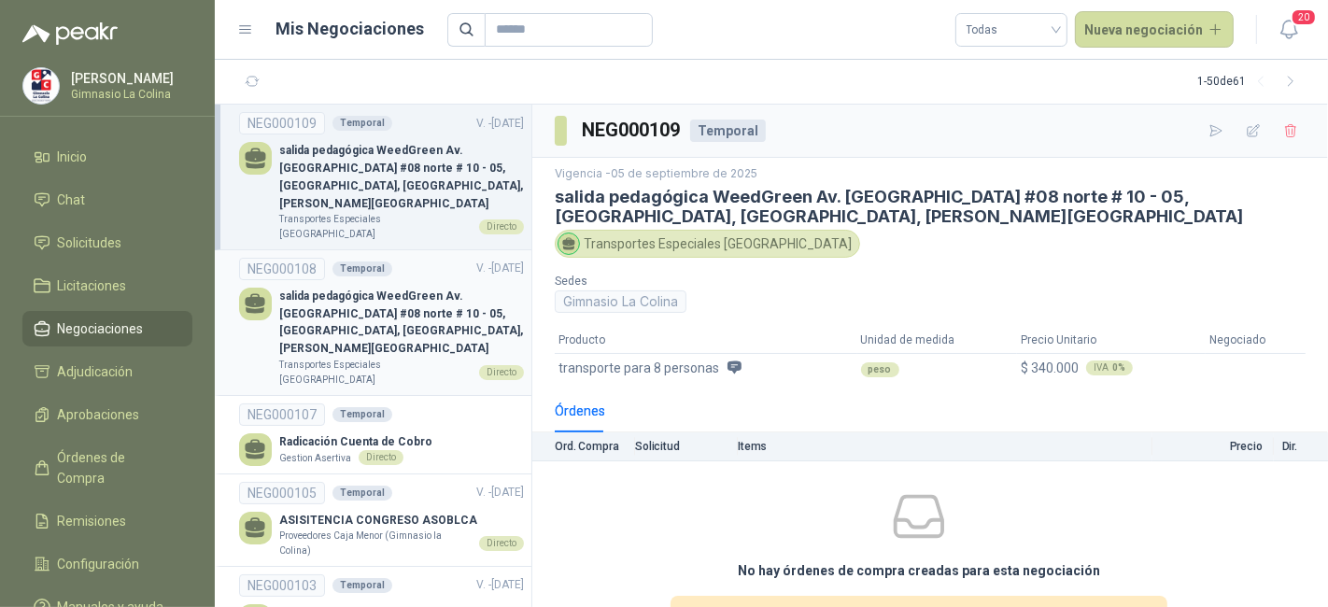
click at [434, 302] on p "salida pedagógica WeedGreen Av. [GEOGRAPHIC_DATA] #08 norte # 10 - 05, [GEOGRAP…" at bounding box center [401, 323] width 245 height 70
click at [419, 178] on p "salida pedagógica WeedGreen Av. [GEOGRAPHIC_DATA] #08 norte # 10 - 05, [GEOGRAP…" at bounding box center [401, 177] width 245 height 70
click at [434, 258] on link "NEG000108 Temporal V. - [DATE] salida pedagógica WeedGreen Av. Colombia #08 nor…" at bounding box center [381, 323] width 285 height 130
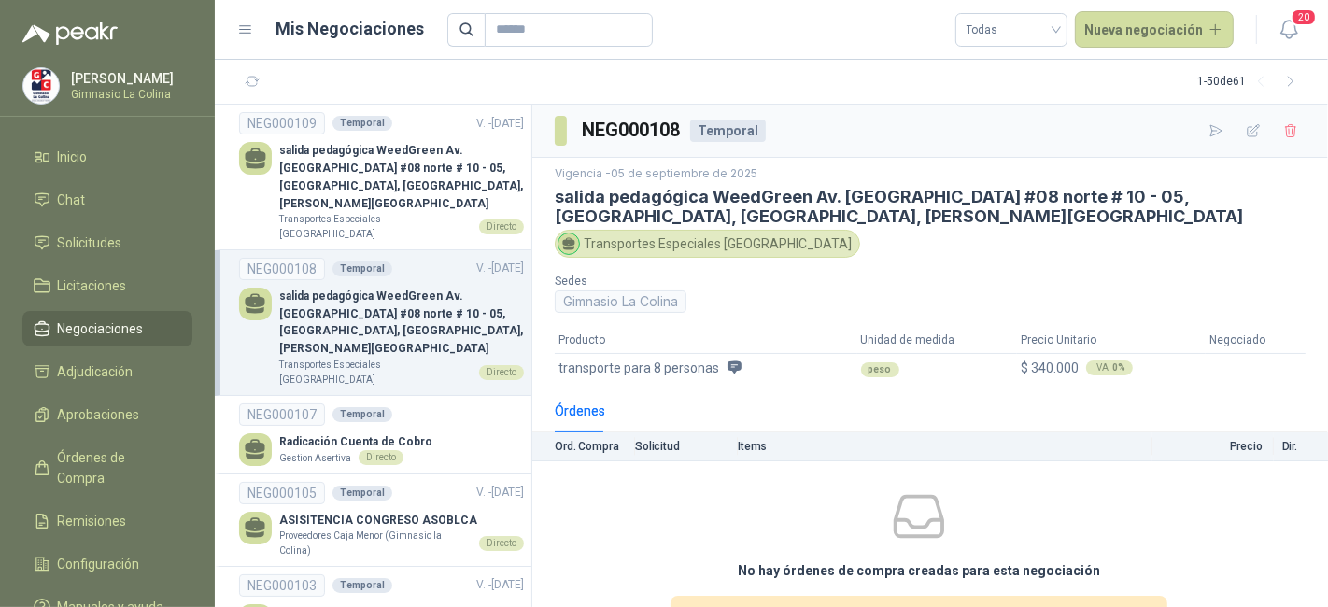
click at [434, 258] on link "NEG000108 Temporal V. - [DATE] salida pedagógica WeedGreen Av. Colombia #08 nor…" at bounding box center [381, 323] width 285 height 130
